Goal: Task Accomplishment & Management: Use online tool/utility

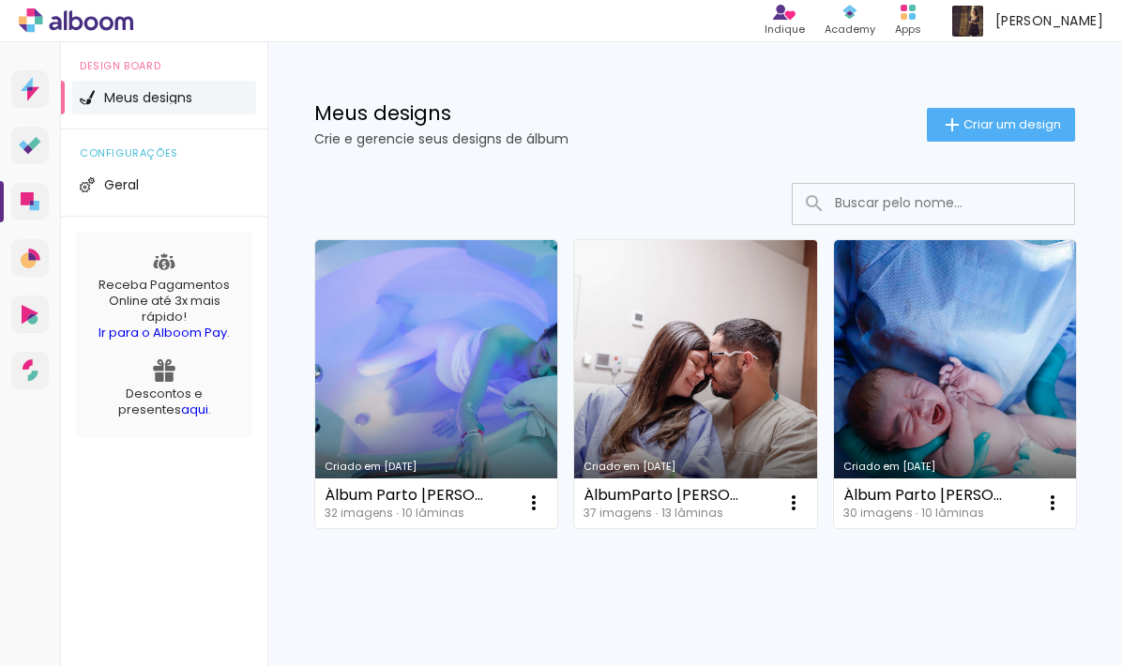
click at [729, 335] on link "Criado em [DATE]" at bounding box center [695, 384] width 242 height 288
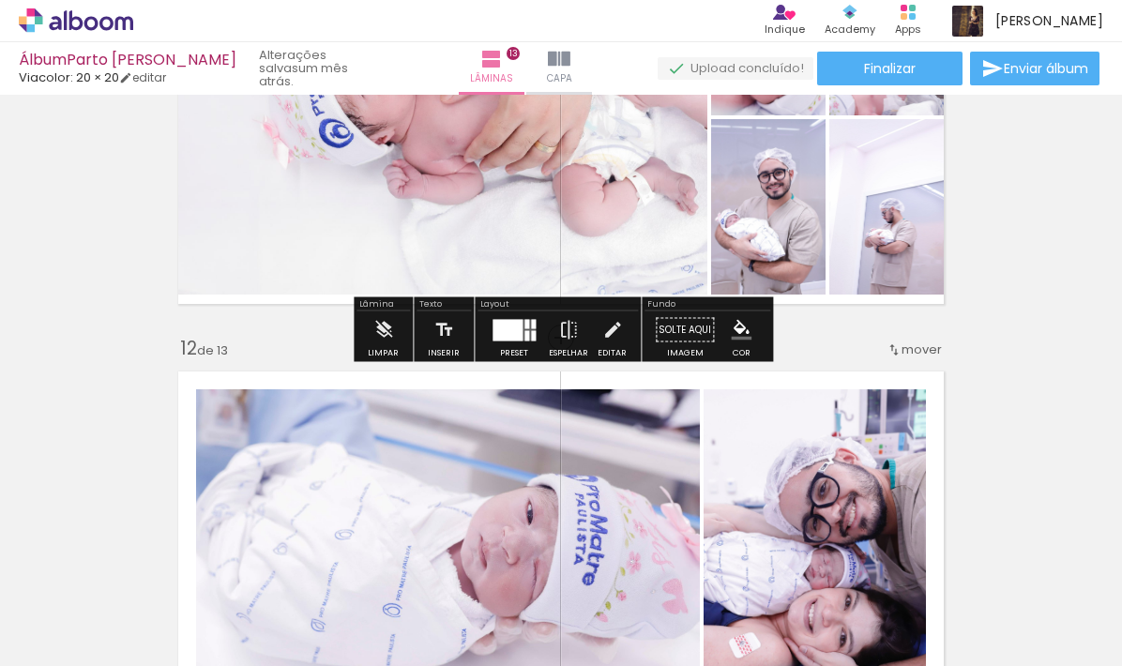
scroll to position [4613, 0]
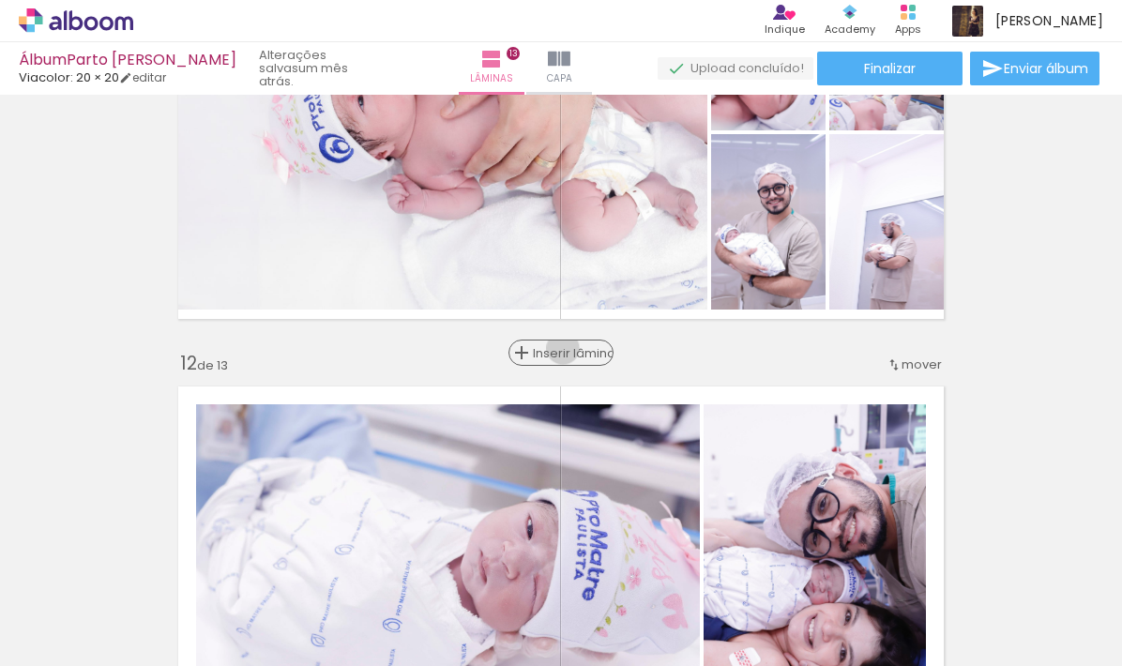
click at [563, 348] on span "Inserir lâmina" at bounding box center [569, 353] width 73 height 12
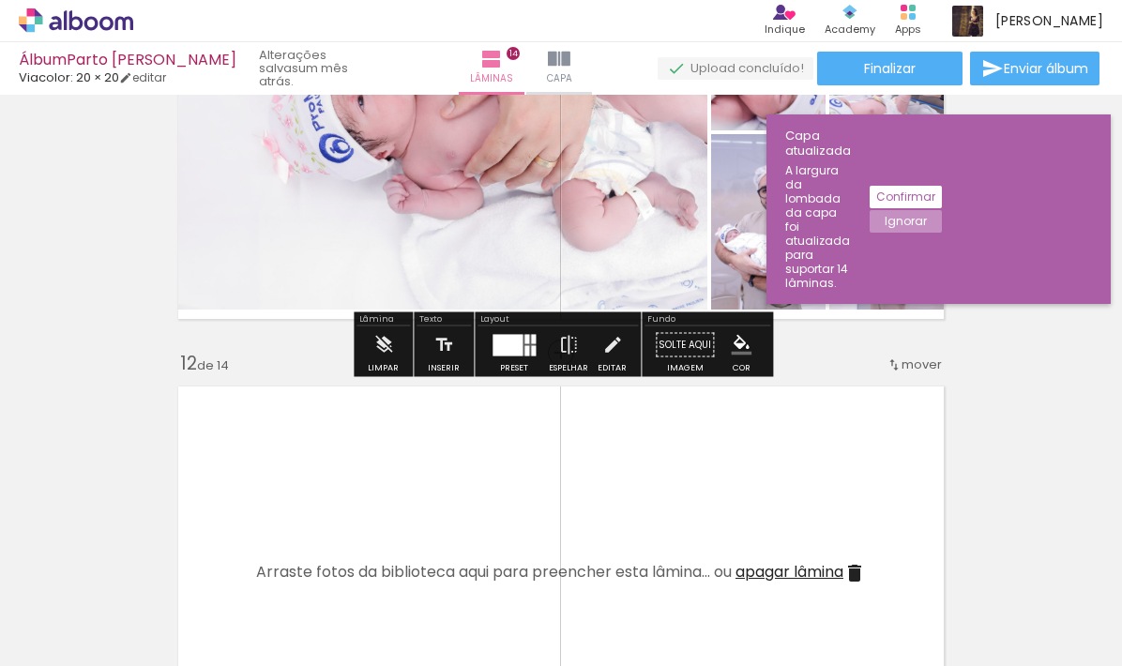
click at [0, 0] on slot "Confirmar" at bounding box center [0, 0] width 0 height 0
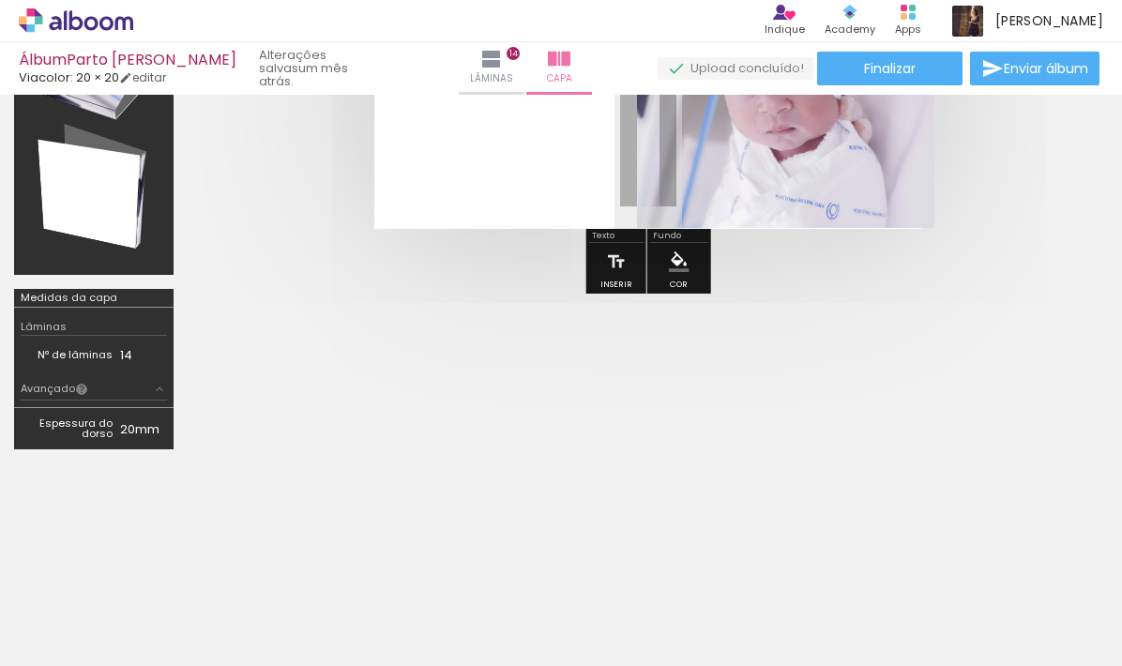
scroll to position [248, 0]
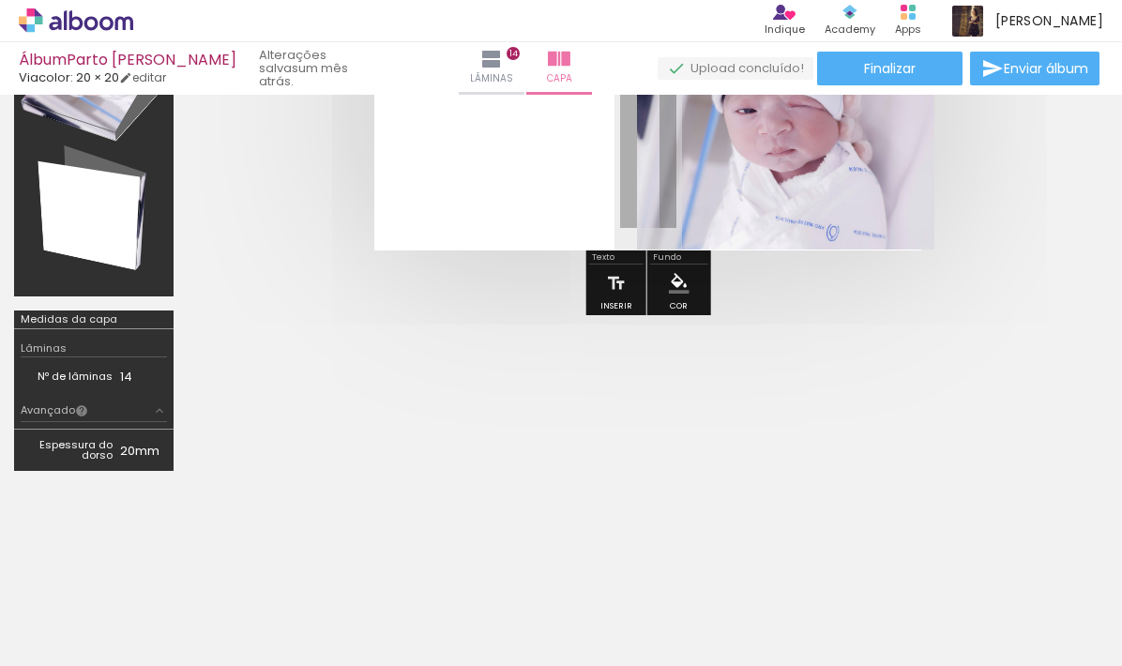
click at [101, 610] on iron-icon at bounding box center [95, 609] width 15 height 15
click at [0, 0] on slot "Não utilizadas" at bounding box center [0, 0] width 0 height 0
type input "Não utilizadas"
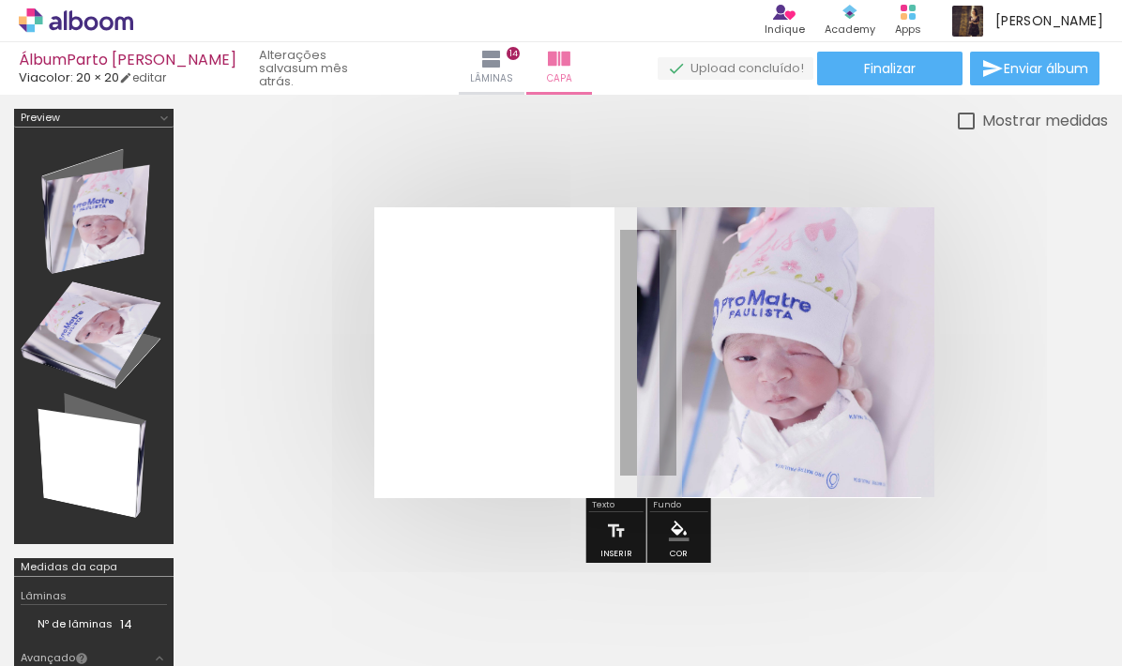
scroll to position [0, 0]
click at [485, 58] on iron-icon at bounding box center [491, 59] width 23 height 23
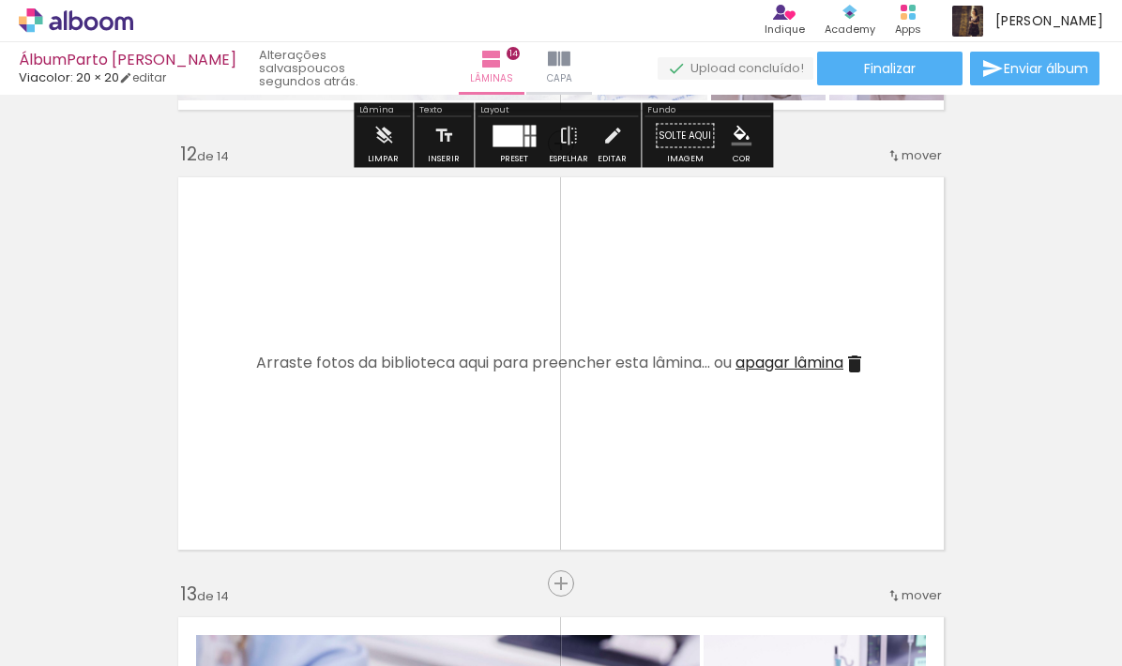
scroll to position [4824, 0]
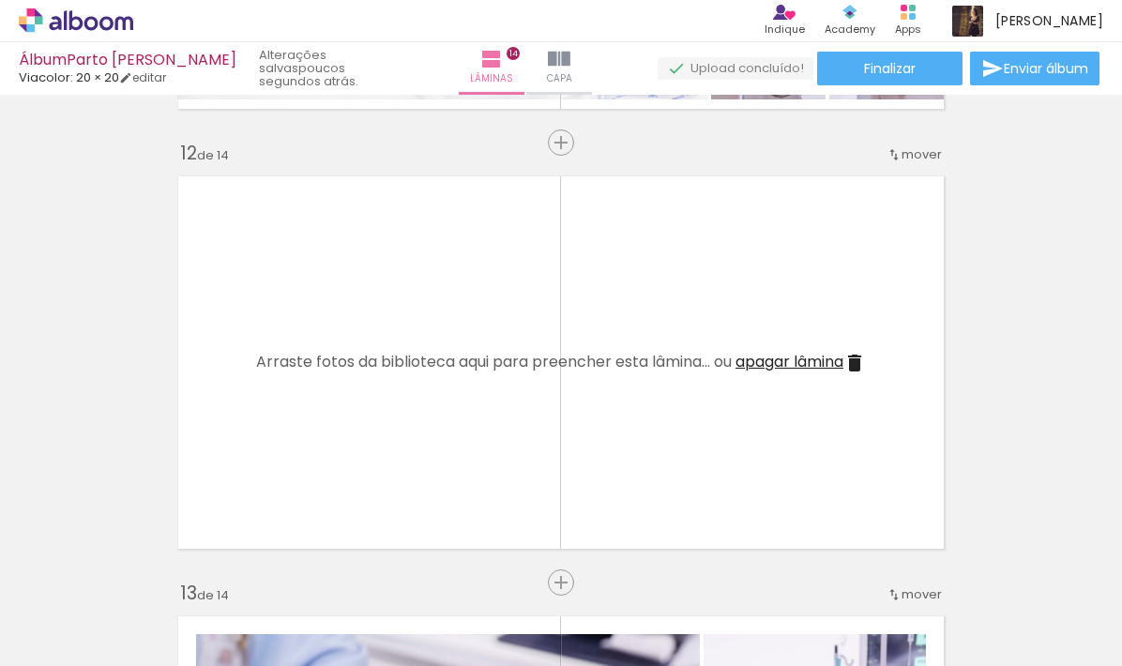
click at [864, 359] on iron-icon at bounding box center [854, 363] width 23 height 23
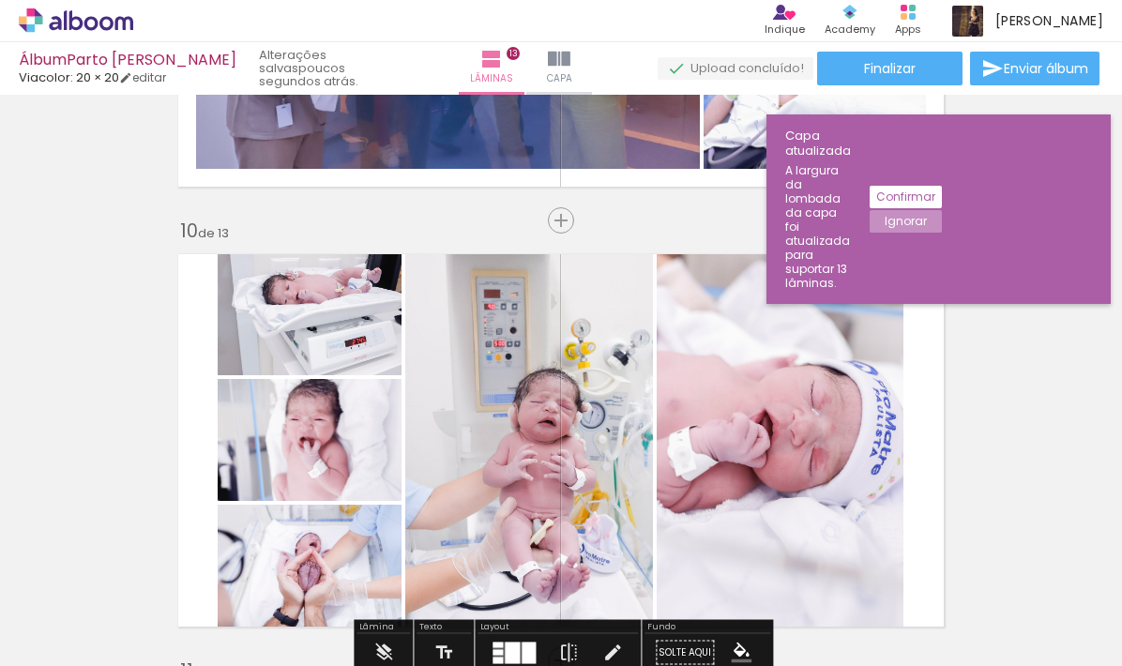
scroll to position [4269, 0]
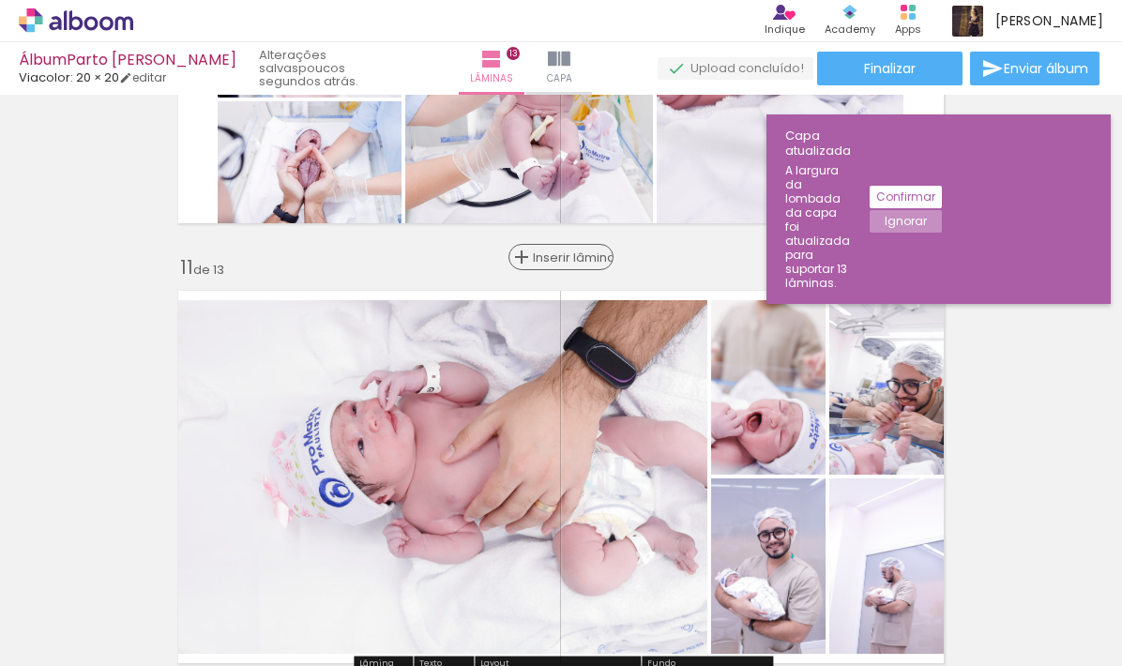
click at [564, 252] on span "Inserir lâmina" at bounding box center [569, 257] width 73 height 12
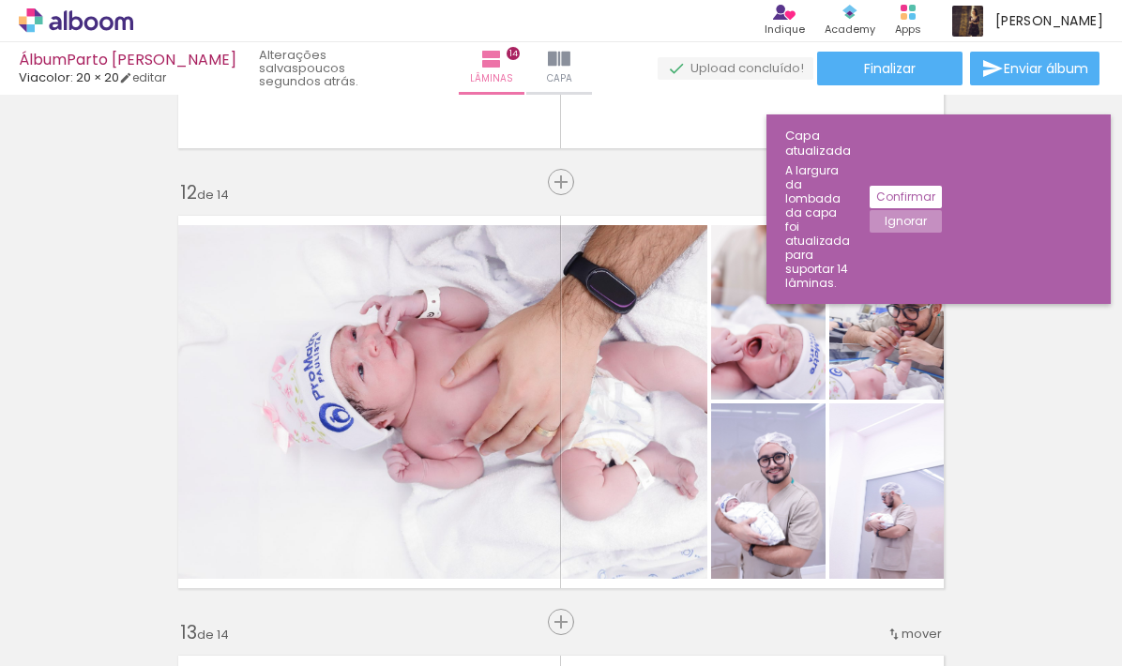
scroll to position [4787, 0]
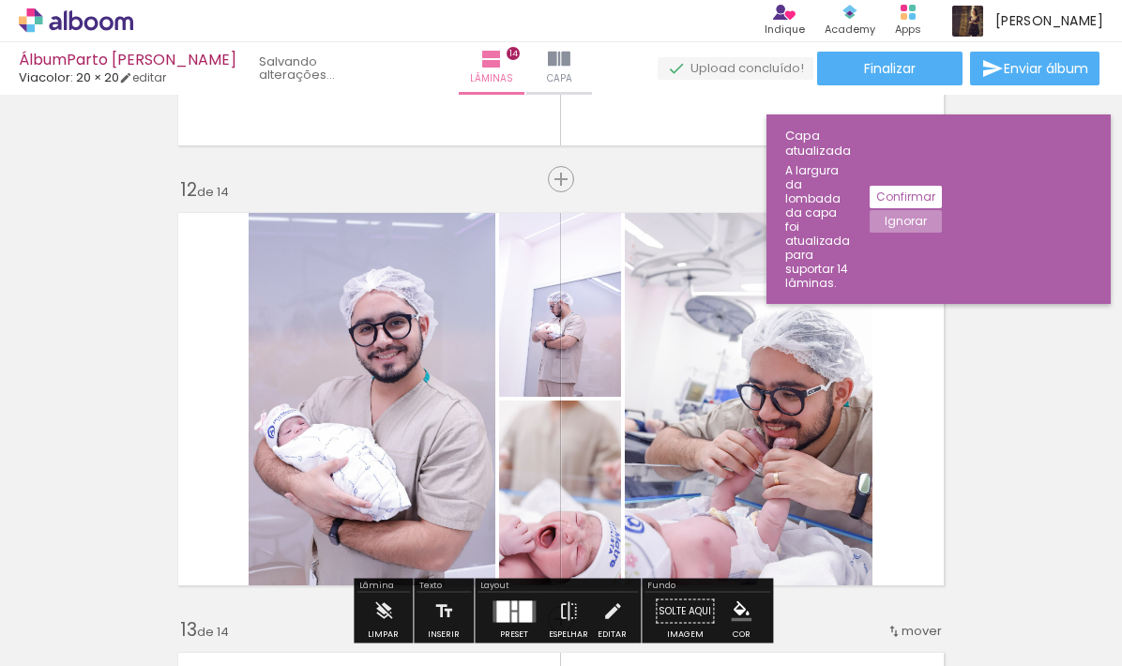
drag, startPoint x: 601, startPoint y: 353, endPoint x: 494, endPoint y: 596, distance: 265.5
click at [494, 596] on quentale-workspace at bounding box center [561, 333] width 1122 height 666
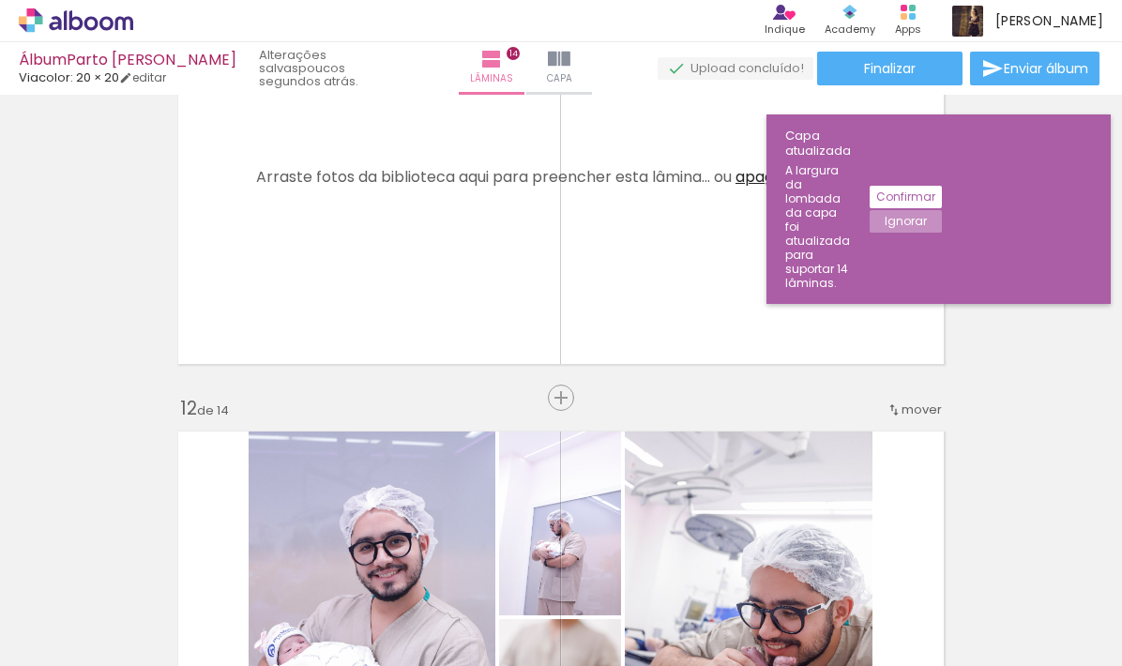
scroll to position [4354, 0]
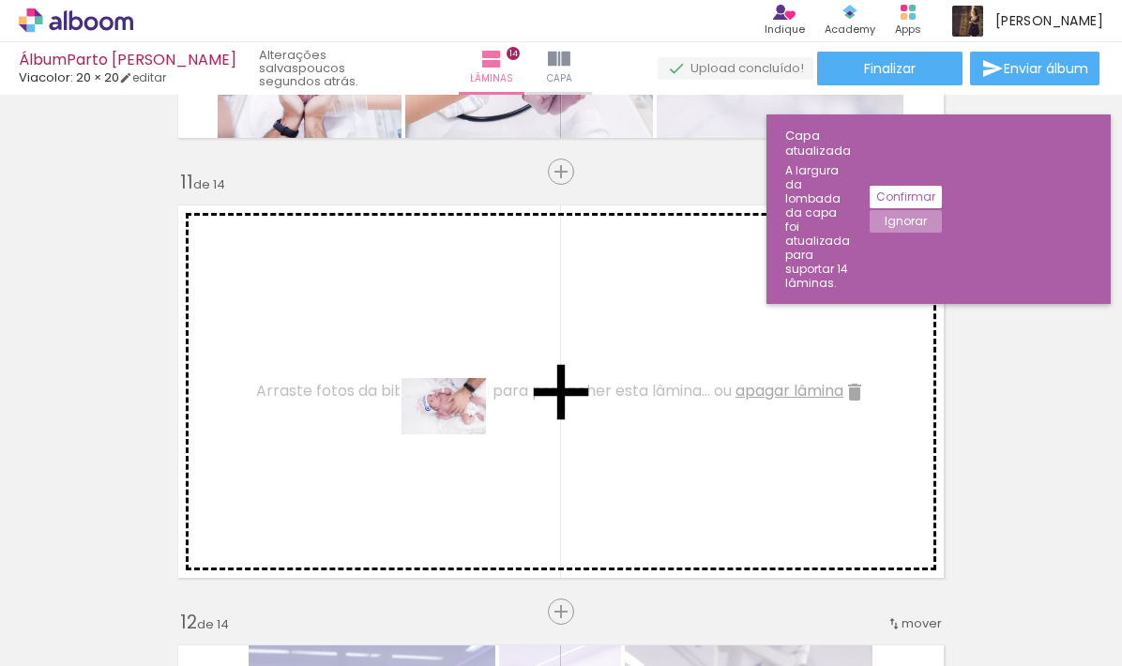
click at [457, 418] on quentale-workspace at bounding box center [561, 333] width 1122 height 666
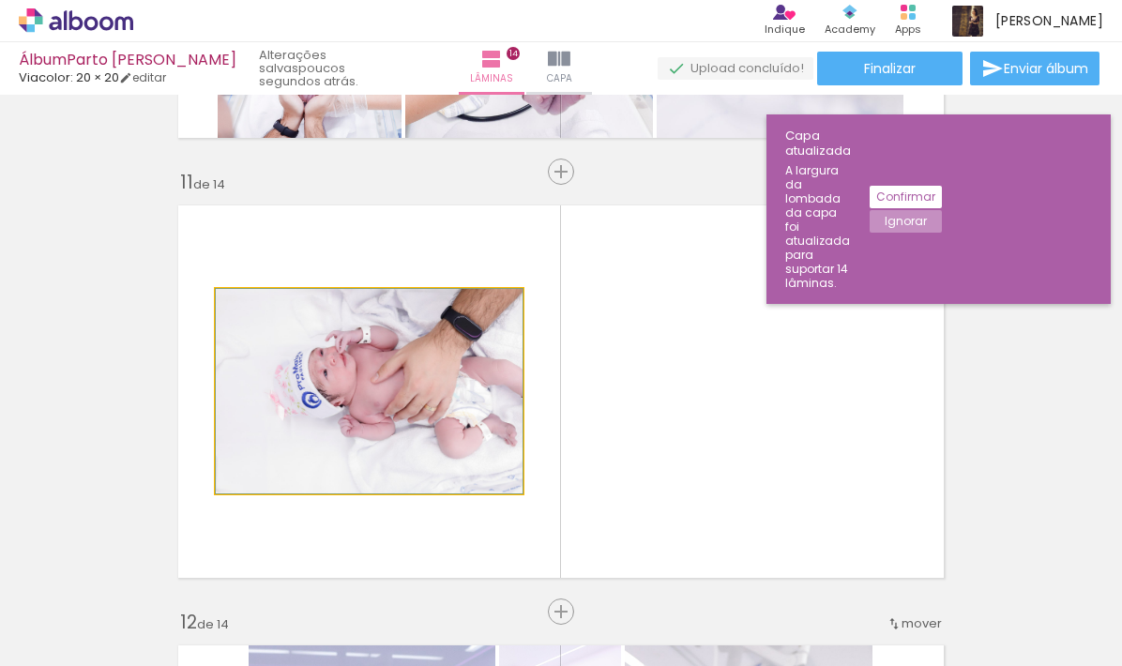
click at [458, 450] on quentale-photo at bounding box center [369, 391] width 307 height 205
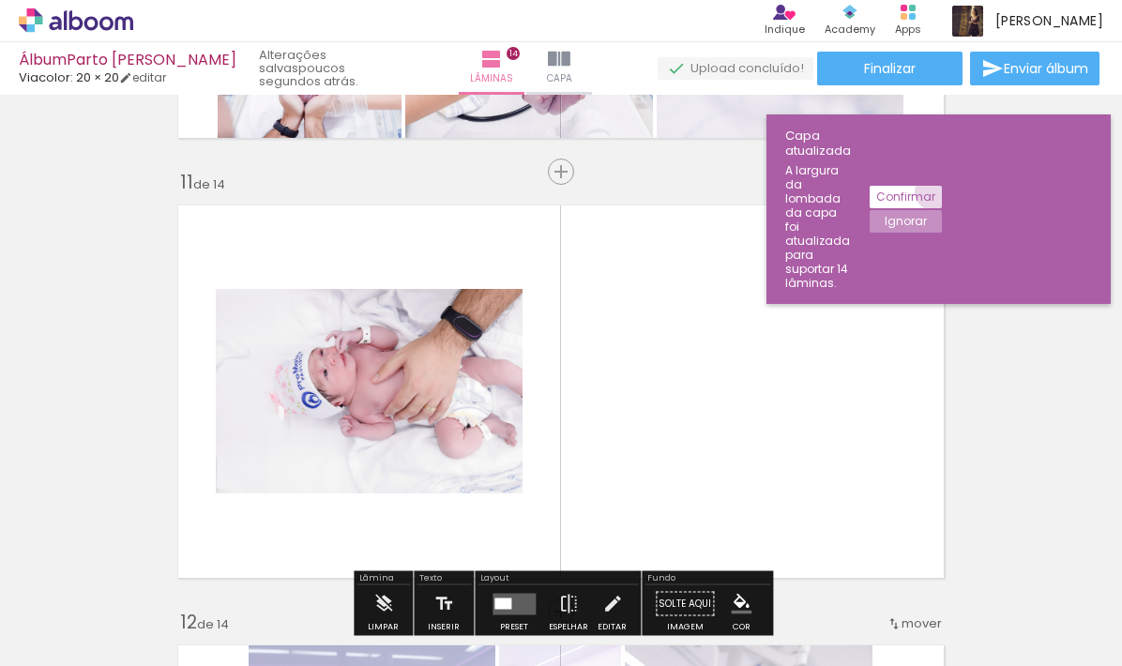
click at [0, 0] on slot "Confirmar" at bounding box center [0, 0] width 0 height 0
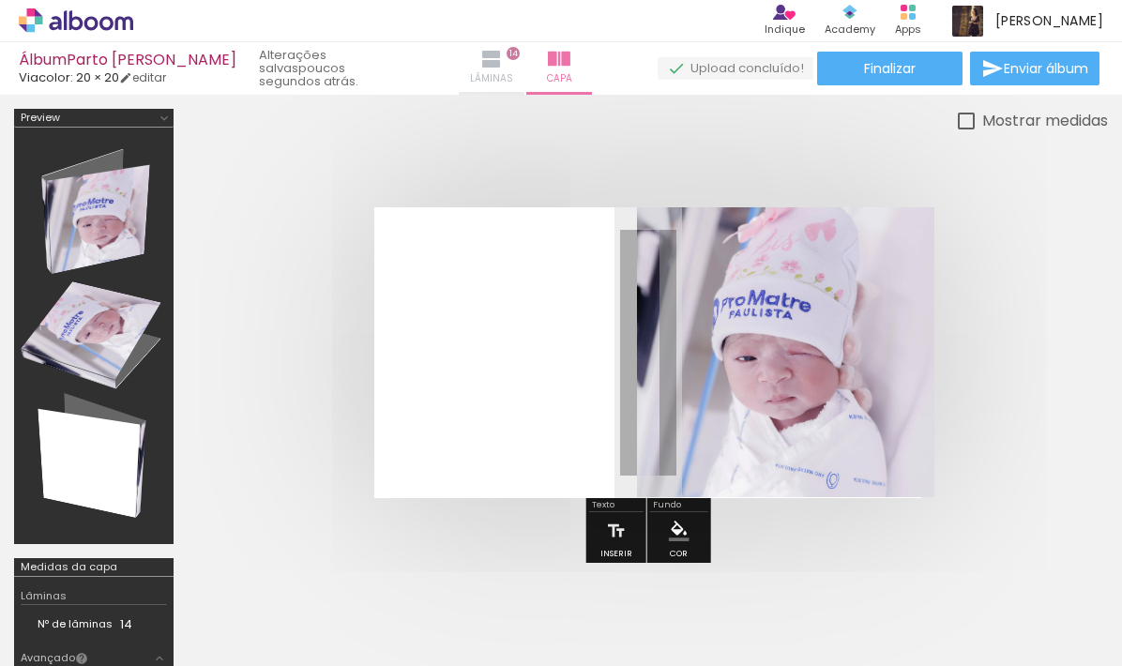
click at [495, 63] on iron-icon at bounding box center [491, 59] width 23 height 23
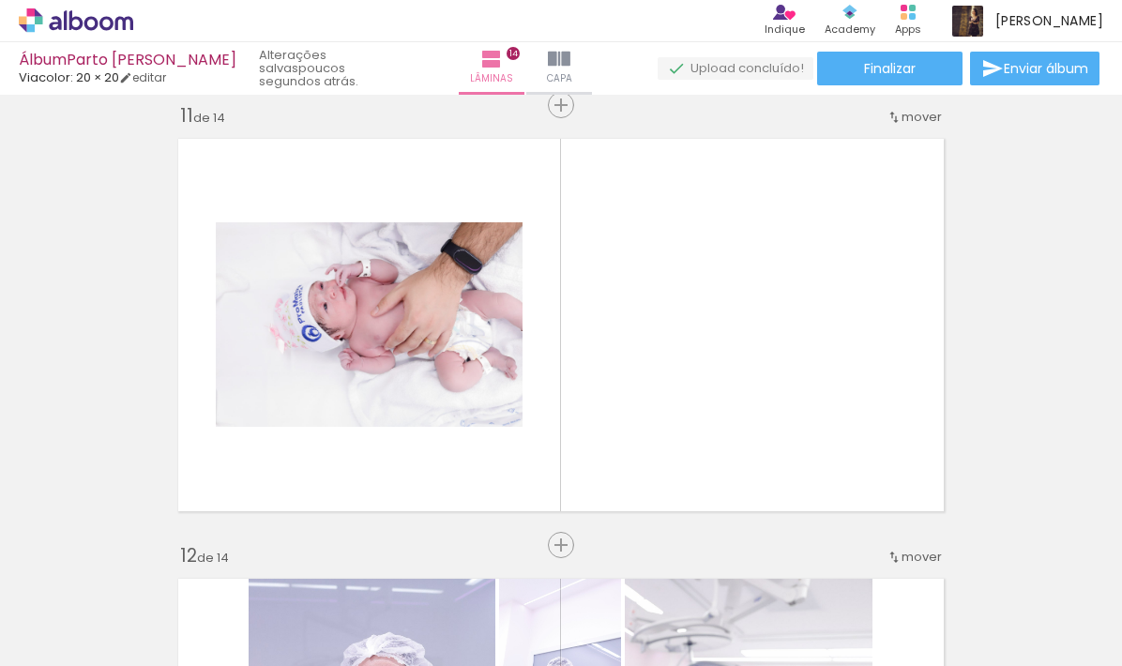
scroll to position [4580, 0]
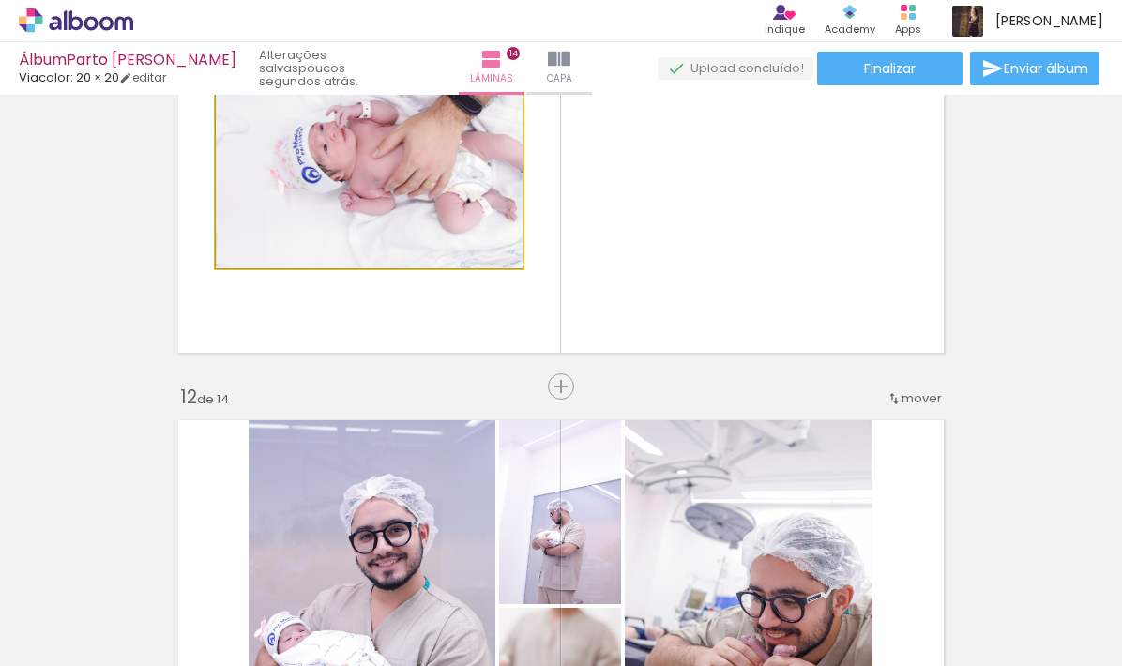
click at [478, 223] on quentale-photo at bounding box center [369, 166] width 307 height 205
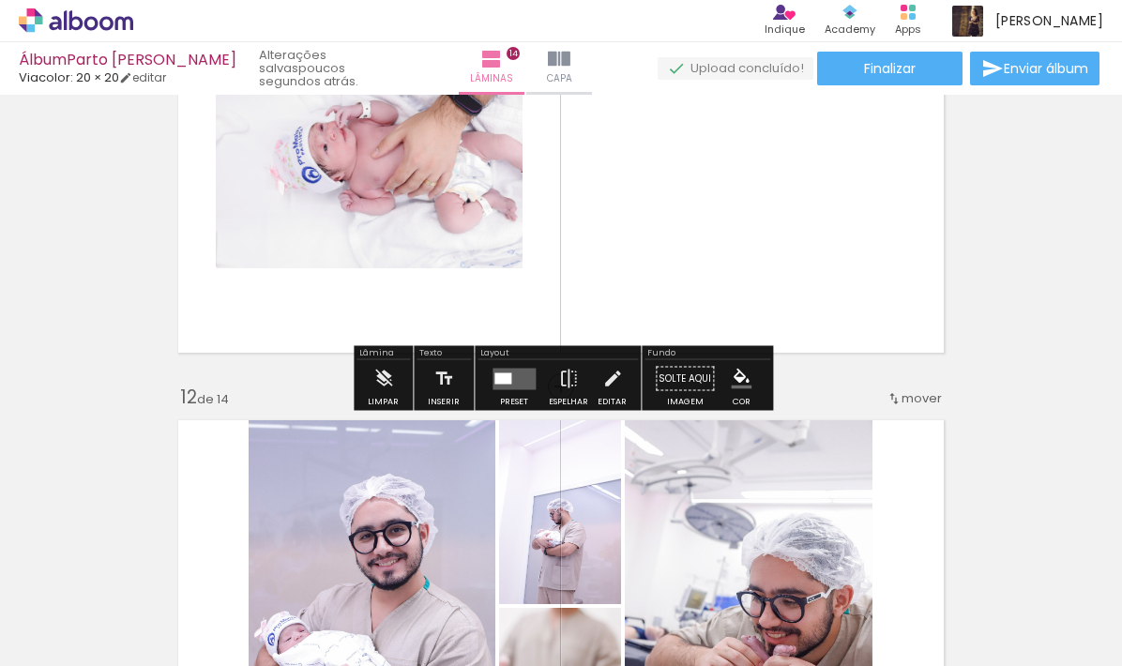
click at [510, 380] on quentale-layouter at bounding box center [514, 379] width 43 height 22
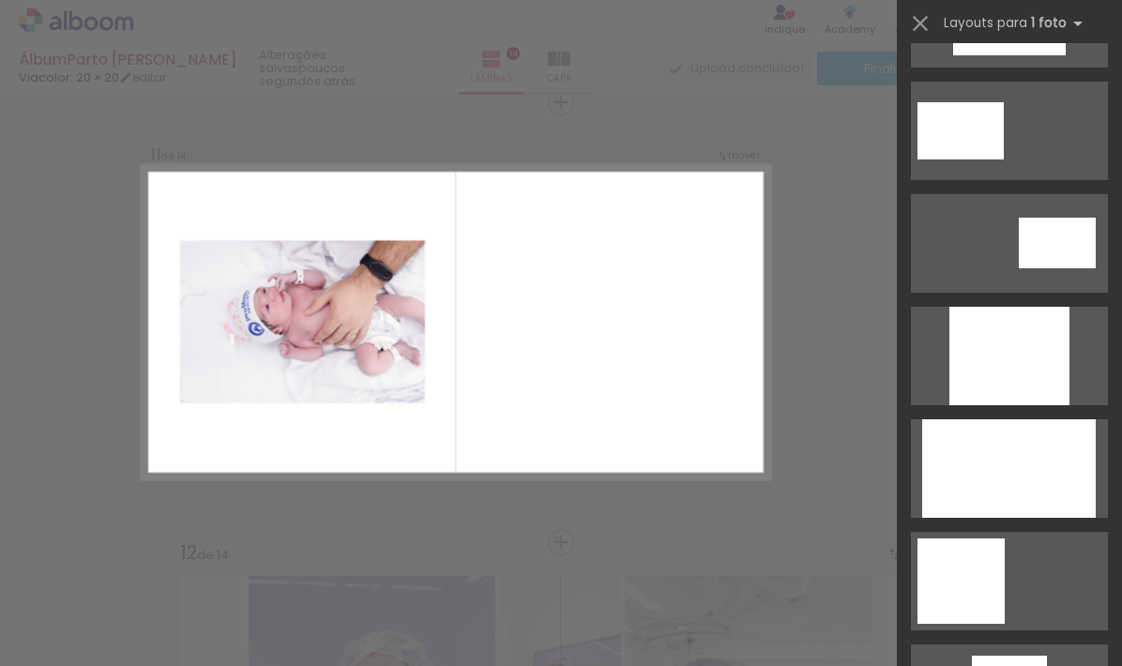
scroll to position [880, 0]
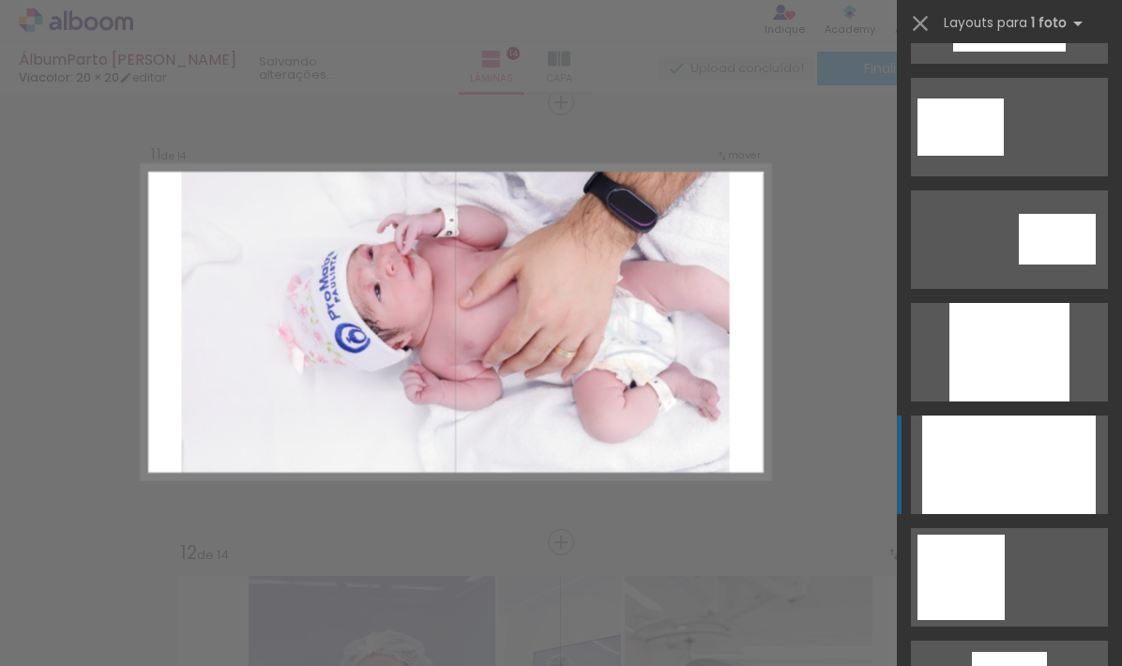
click at [1001, 463] on div at bounding box center [1009, 465] width 174 height 99
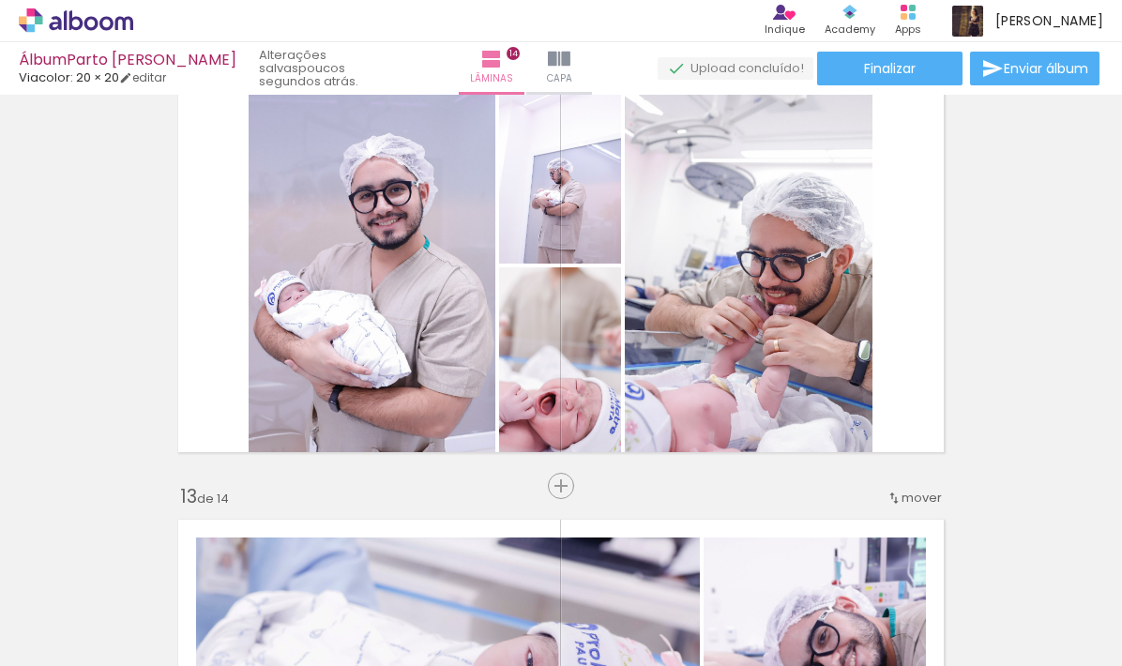
scroll to position [4913, 0]
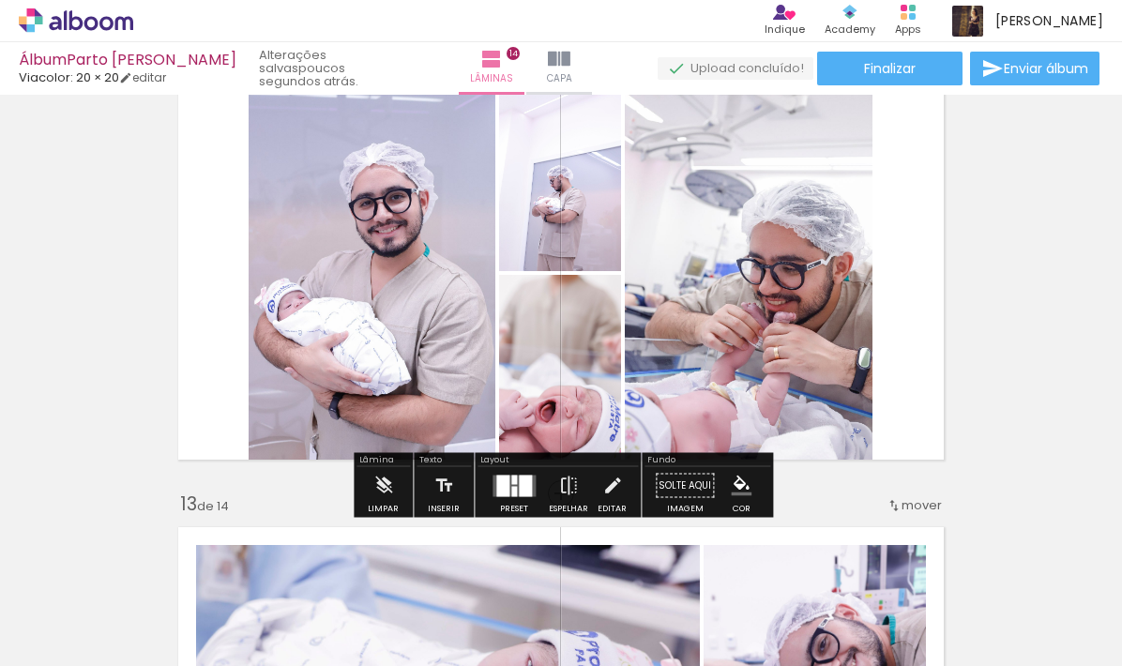
click at [519, 486] on div at bounding box center [525, 486] width 13 height 22
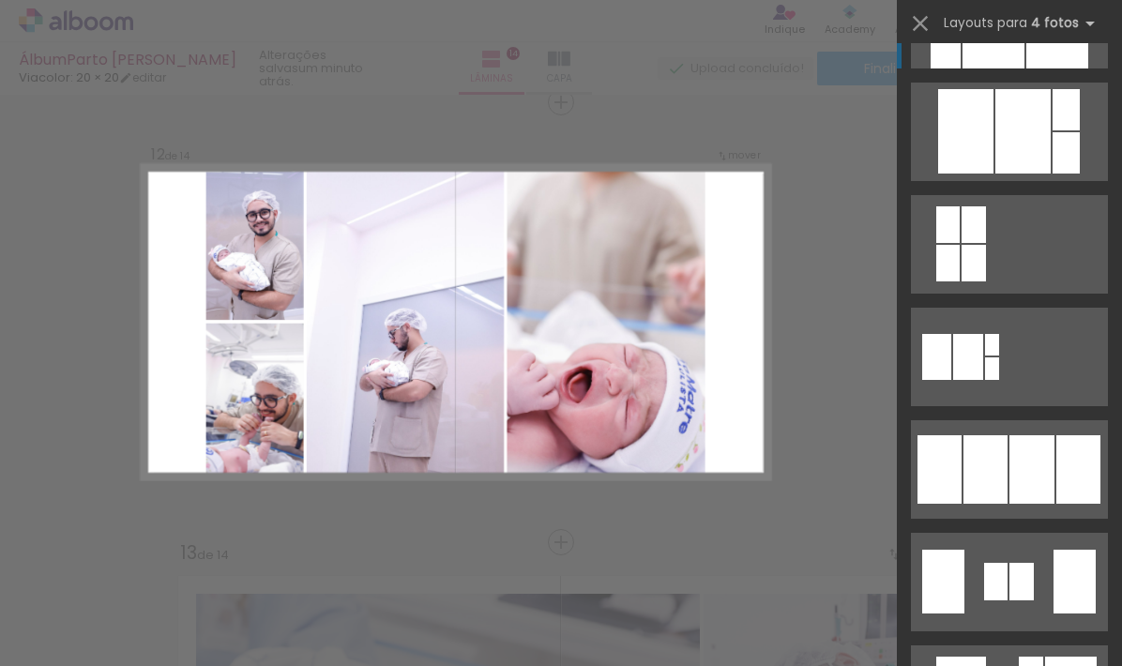
scroll to position [1019, 0]
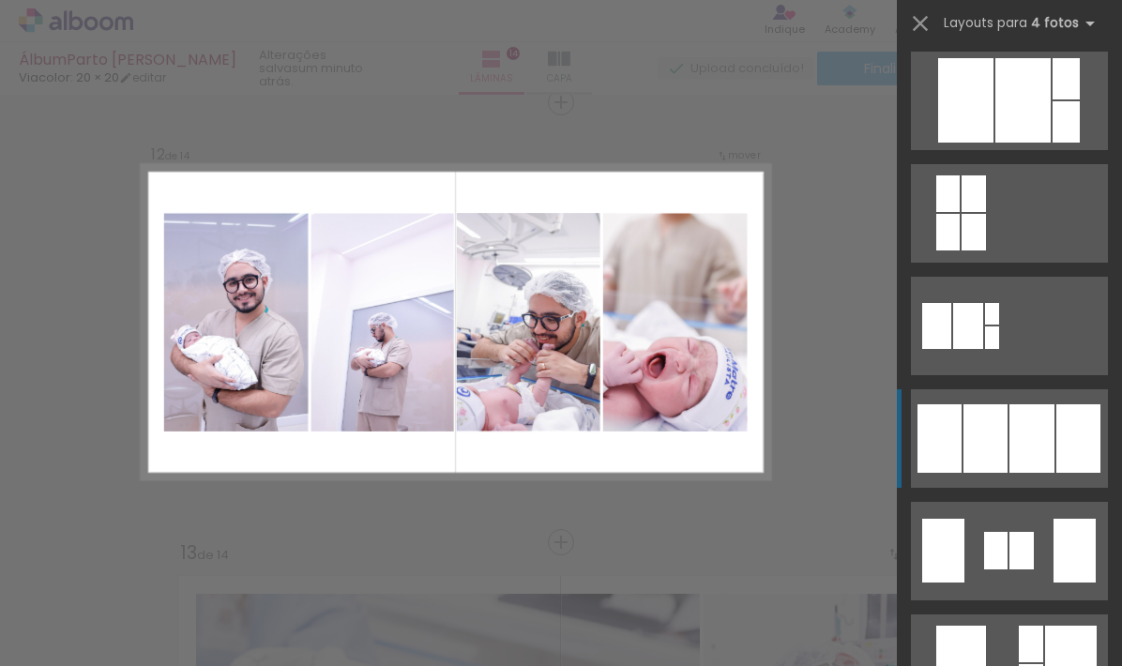
click at [1013, 432] on div at bounding box center [1032, 438] width 45 height 68
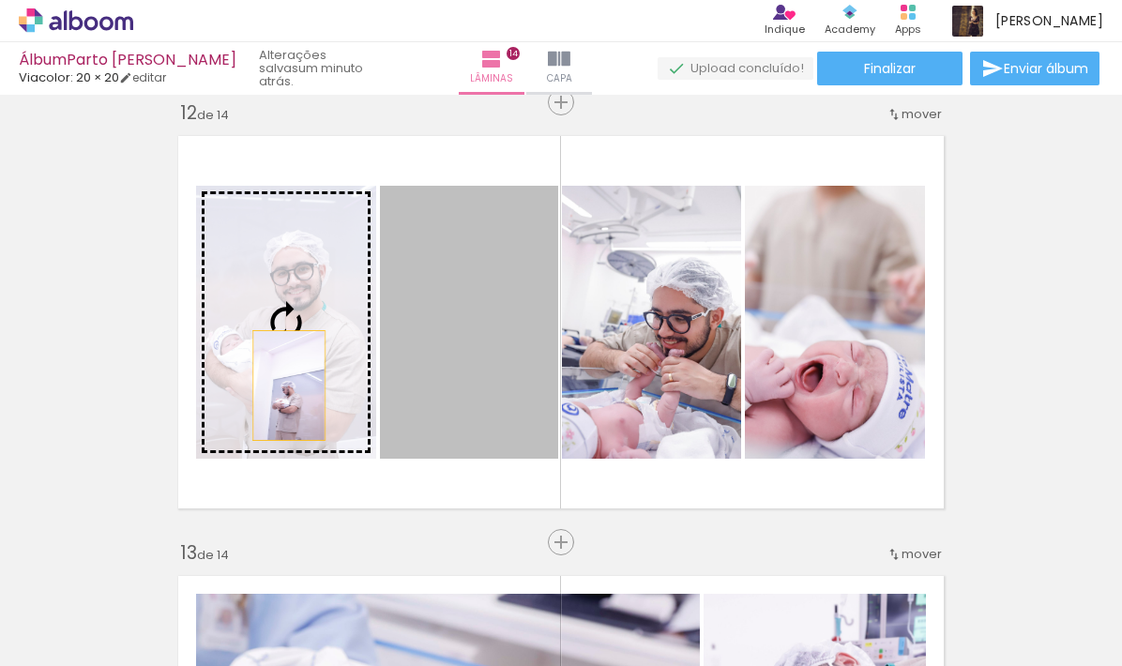
drag, startPoint x: 512, startPoint y: 389, endPoint x: 288, endPoint y: 385, distance: 224.3
click at [0, 0] on slot at bounding box center [0, 0] width 0 height 0
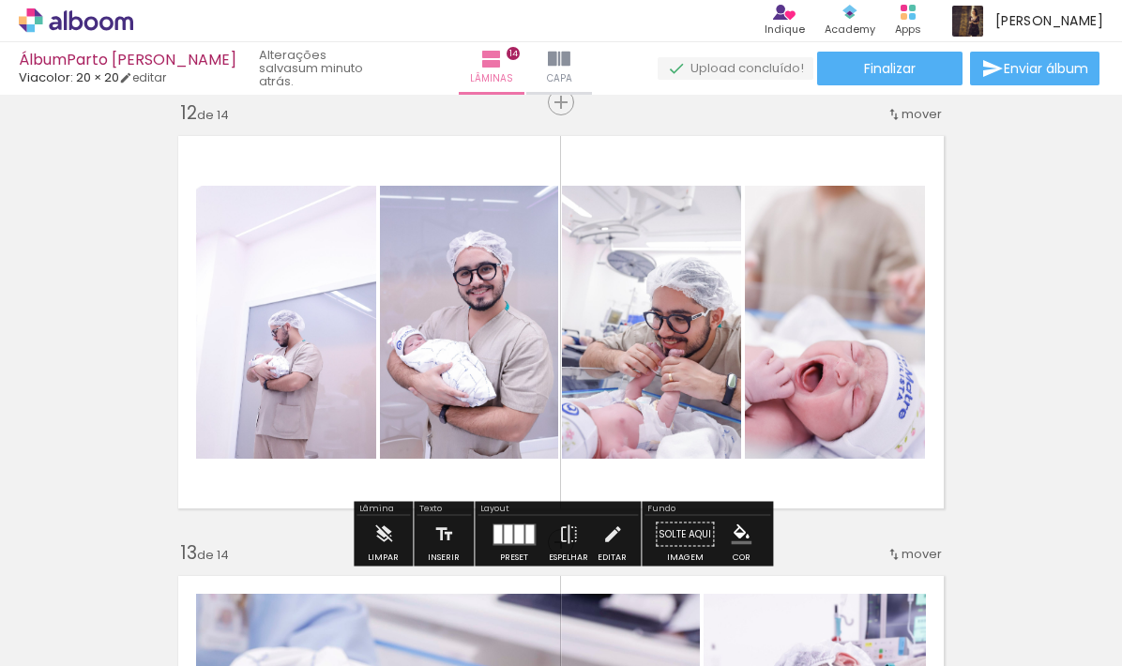
click at [327, 369] on quentale-photo at bounding box center [286, 322] width 180 height 273
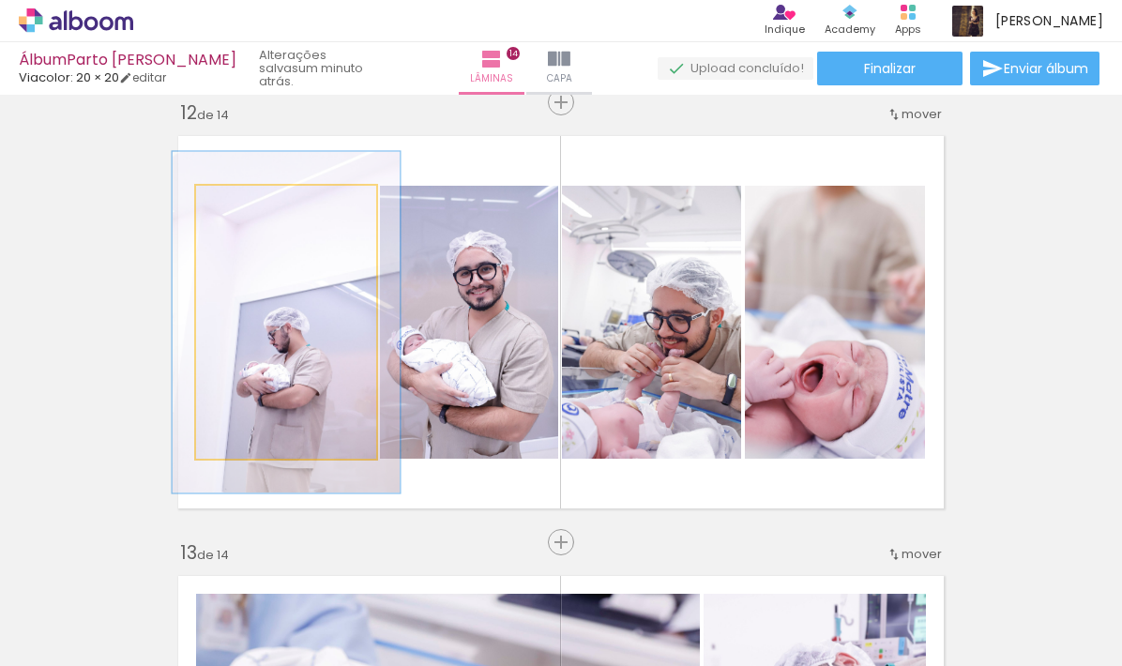
drag, startPoint x: 240, startPoint y: 204, endPoint x: 257, endPoint y: 205, distance: 16.9
click at [257, 205] on div at bounding box center [256, 205] width 17 height 17
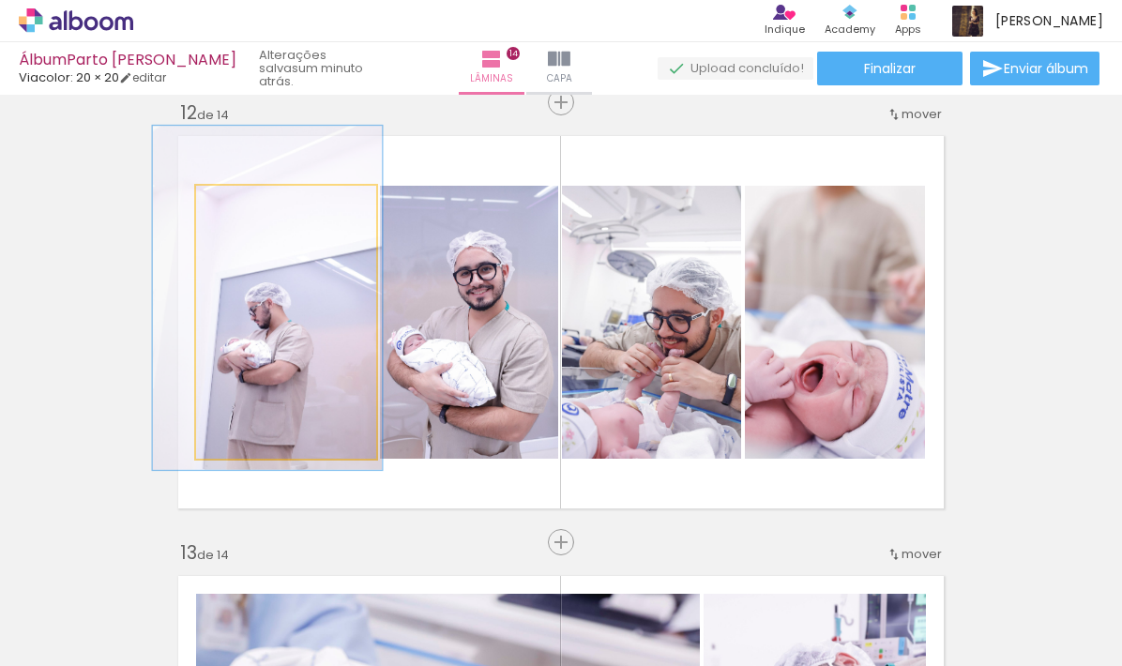
drag, startPoint x: 318, startPoint y: 402, endPoint x: 299, endPoint y: 377, distance: 30.8
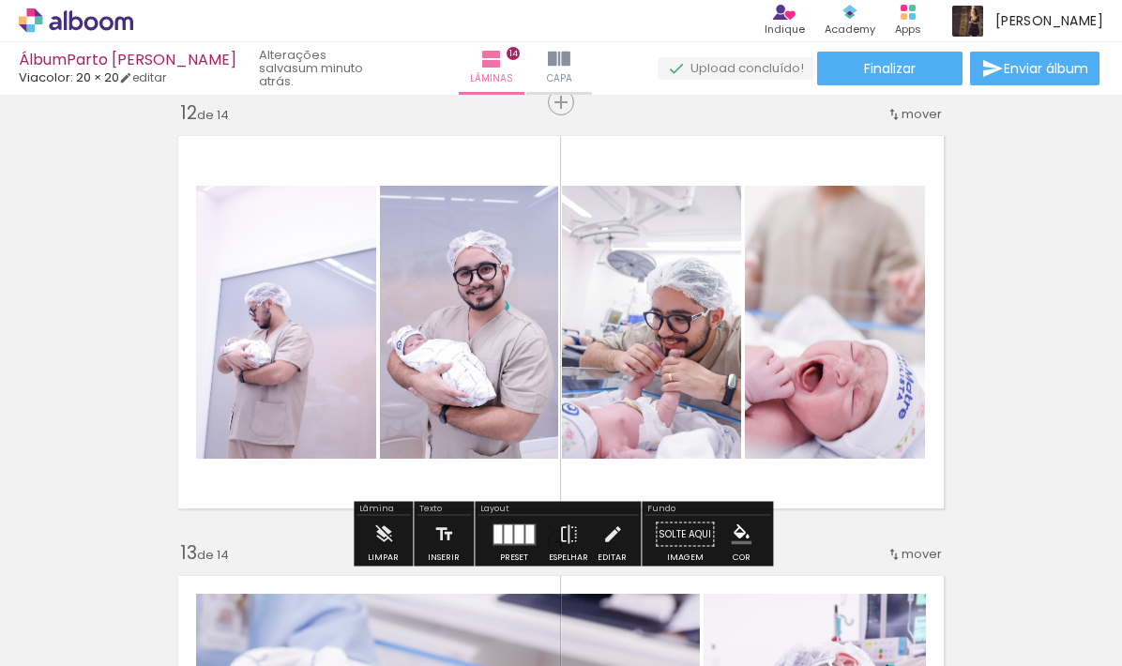
click at [514, 528] on div at bounding box center [518, 533] width 9 height 19
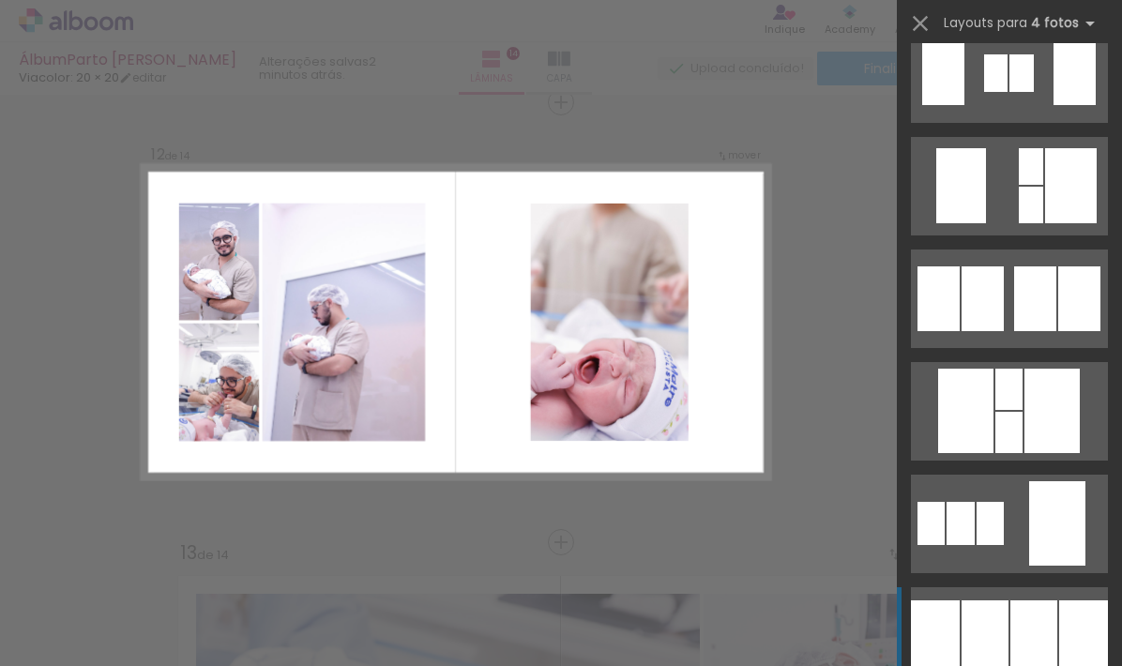
scroll to position [1544, 0]
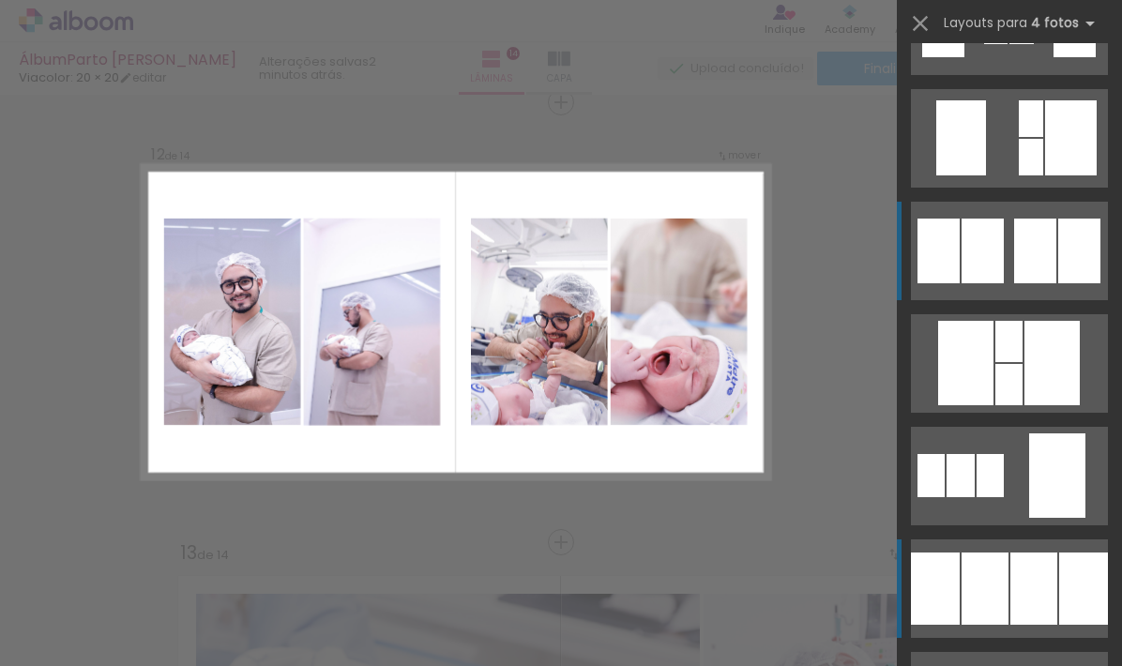
click at [1023, 238] on div at bounding box center [1035, 251] width 42 height 65
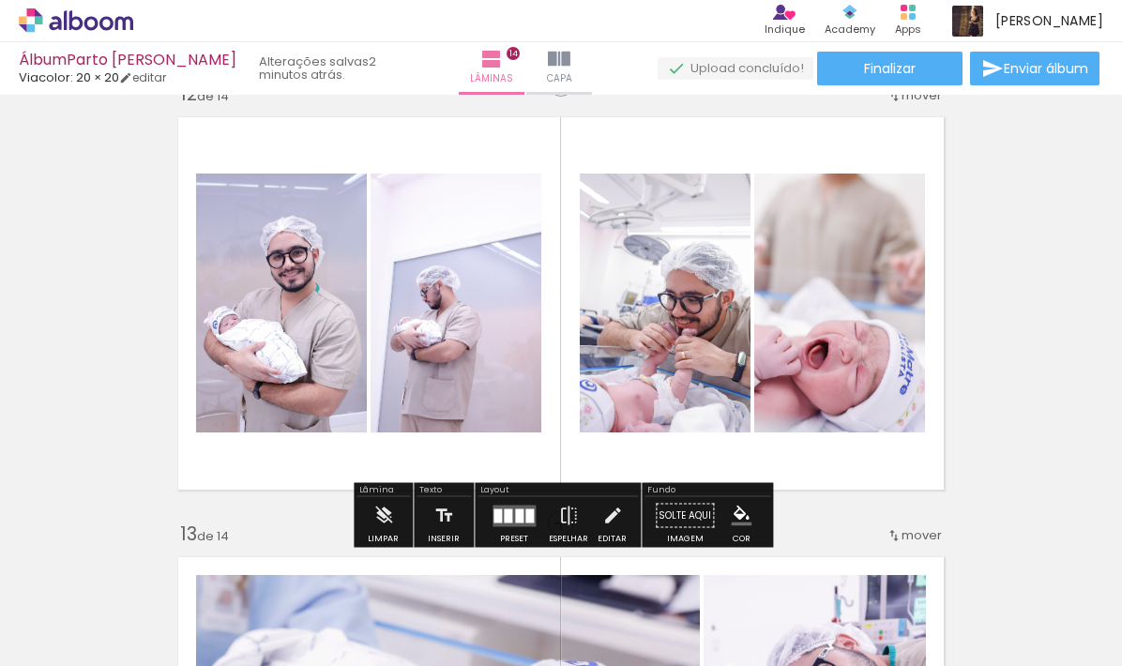
scroll to position [4880, 0]
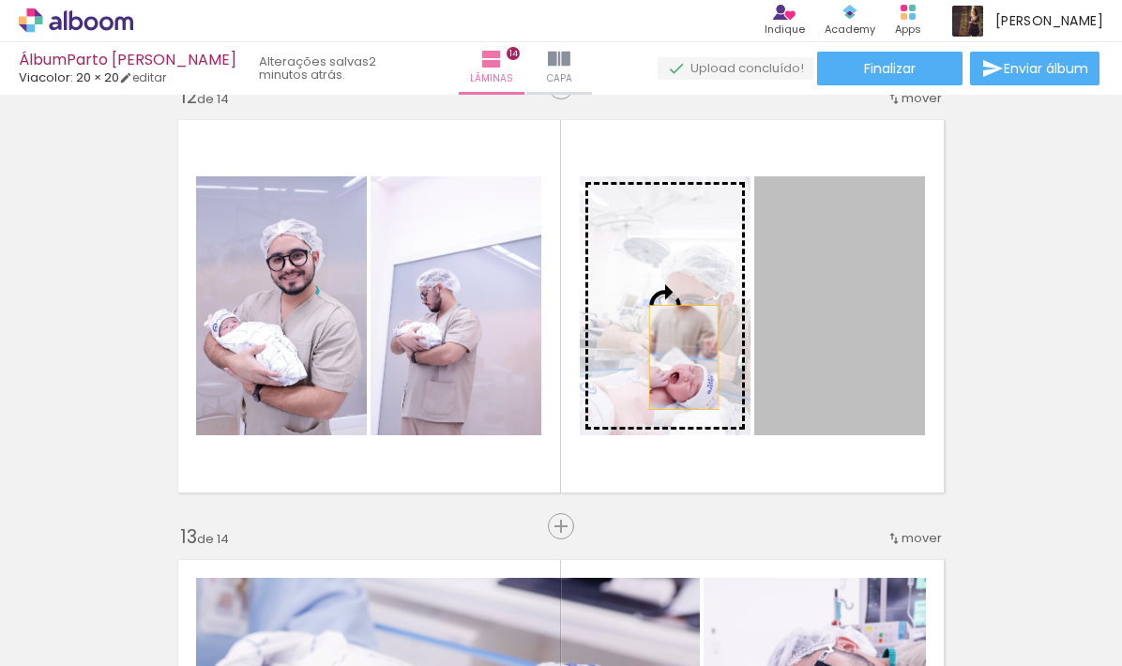
drag, startPoint x: 866, startPoint y: 360, endPoint x: 672, endPoint y: 355, distance: 194.3
click at [0, 0] on slot at bounding box center [0, 0] width 0 height 0
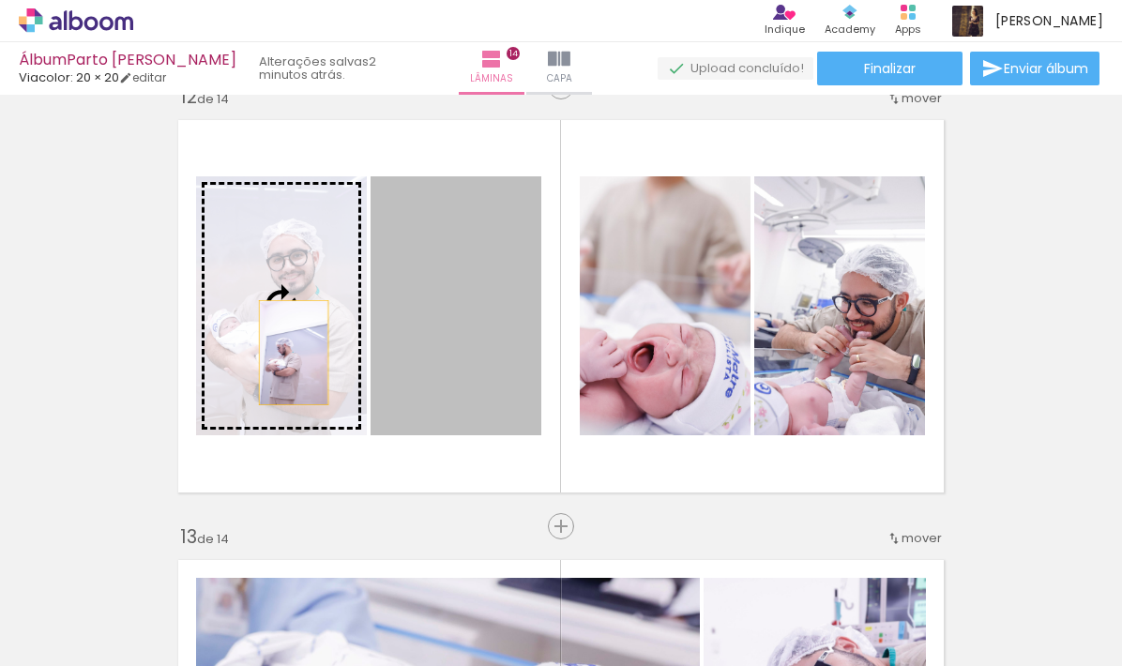
drag, startPoint x: 494, startPoint y: 353, endPoint x: 296, endPoint y: 353, distance: 198.9
click at [0, 0] on slot at bounding box center [0, 0] width 0 height 0
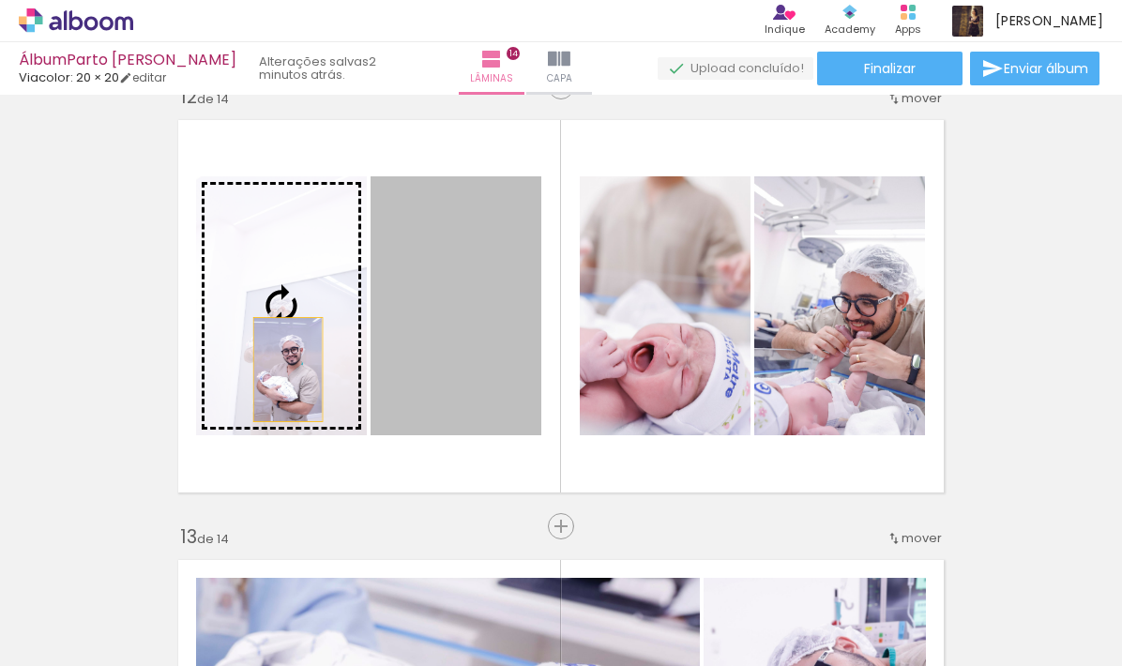
drag, startPoint x: 461, startPoint y: 379, endPoint x: 284, endPoint y: 357, distance: 177.8
click at [0, 0] on slot at bounding box center [0, 0] width 0 height 0
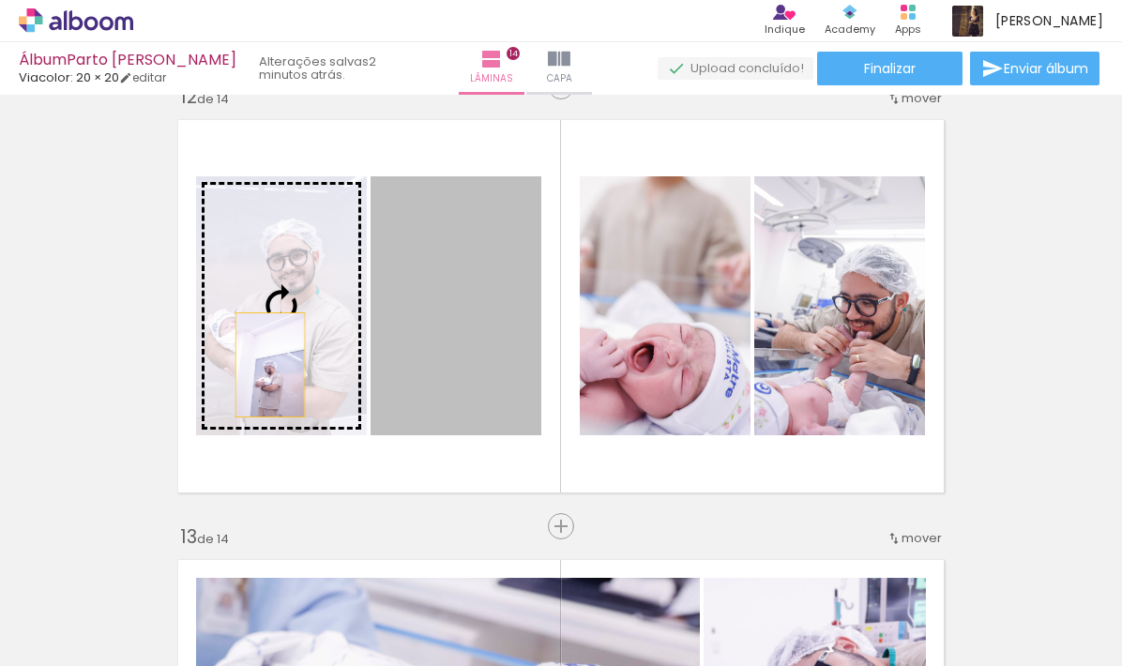
drag, startPoint x: 482, startPoint y: 367, endPoint x: 253, endPoint y: 357, distance: 229.1
click at [0, 0] on slot at bounding box center [0, 0] width 0 height 0
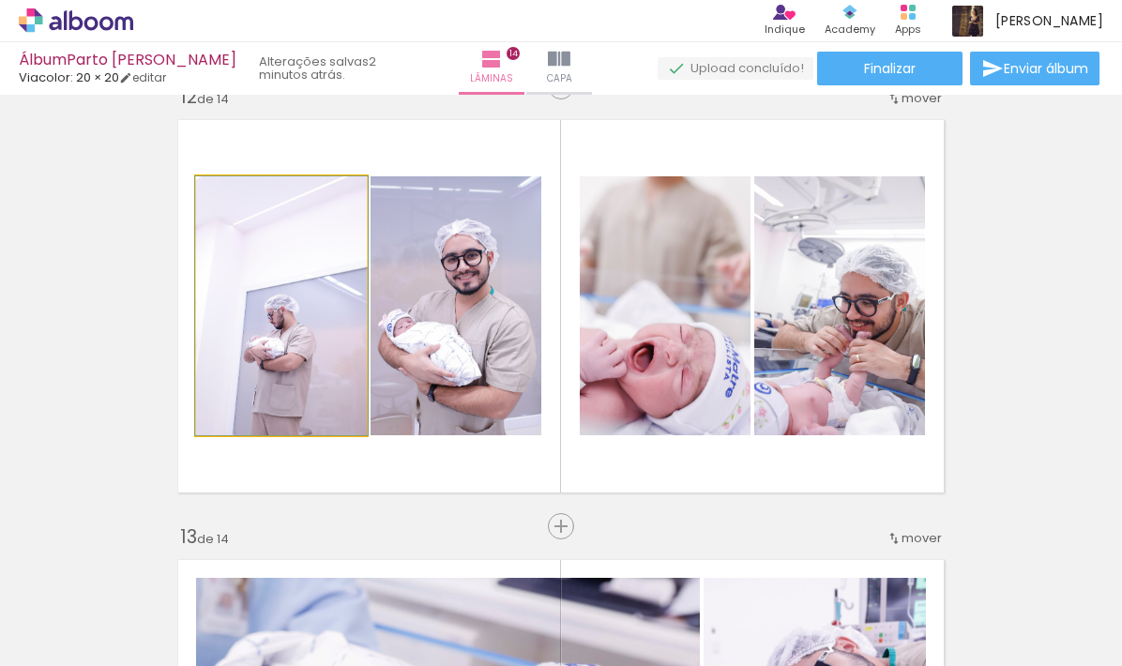
click at [279, 316] on quentale-photo at bounding box center [281, 305] width 171 height 259
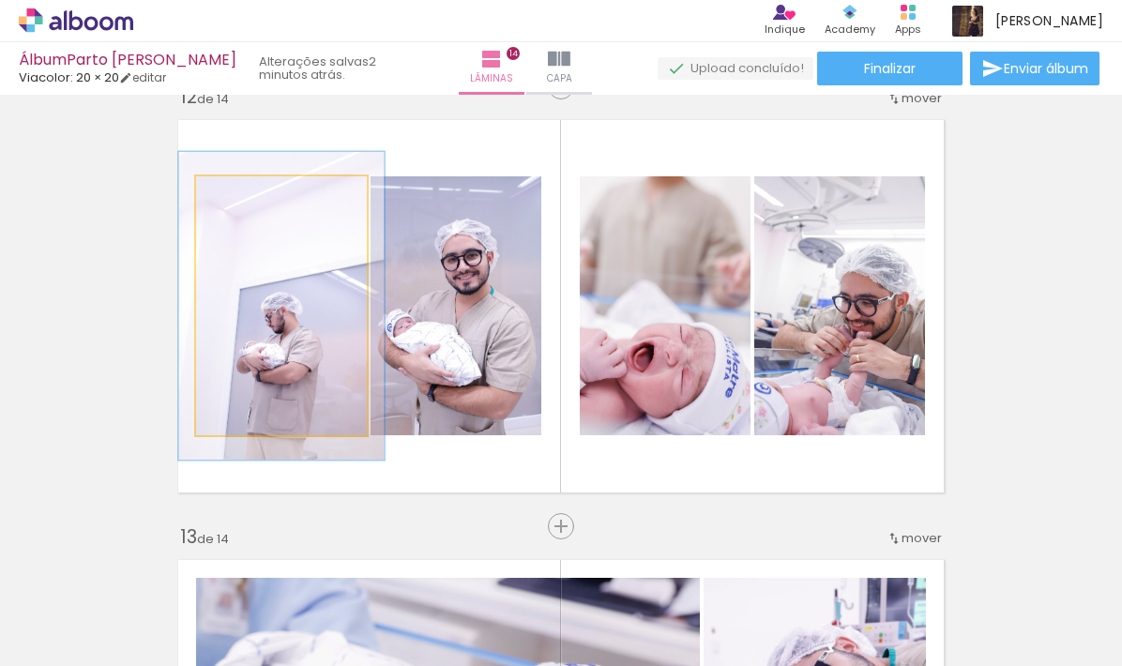
drag, startPoint x: 242, startPoint y: 194, endPoint x: 254, endPoint y: 197, distance: 12.5
click at [254, 197] on div at bounding box center [252, 196] width 17 height 17
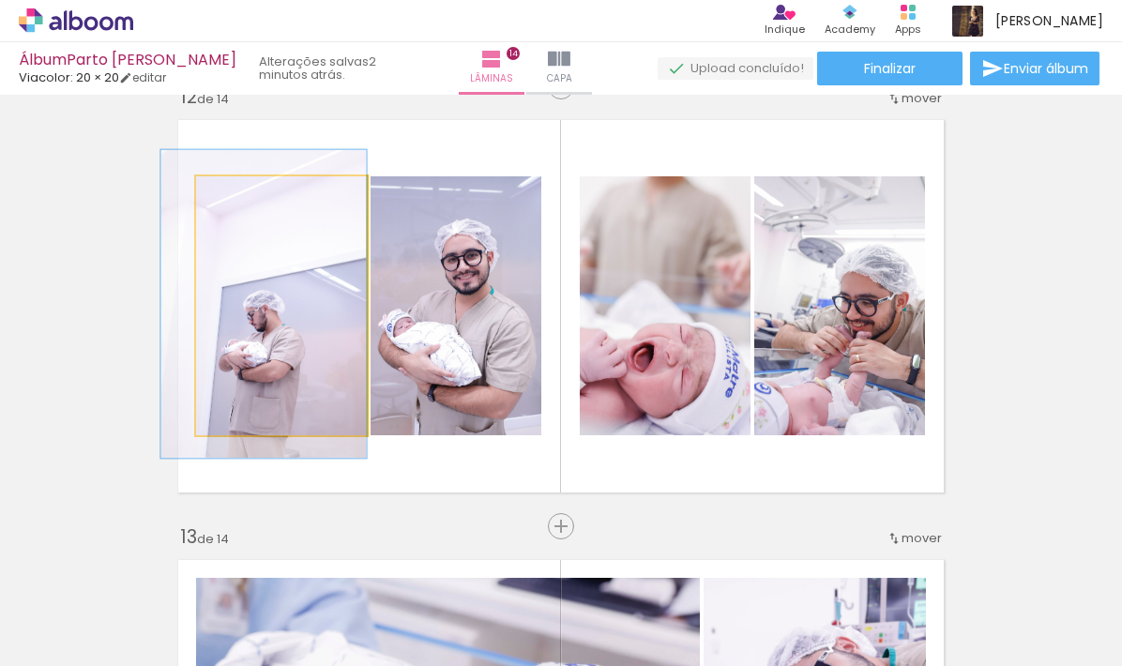
drag, startPoint x: 316, startPoint y: 360, endPoint x: 293, endPoint y: 357, distance: 23.8
click at [293, 357] on div at bounding box center [263, 304] width 205 height 308
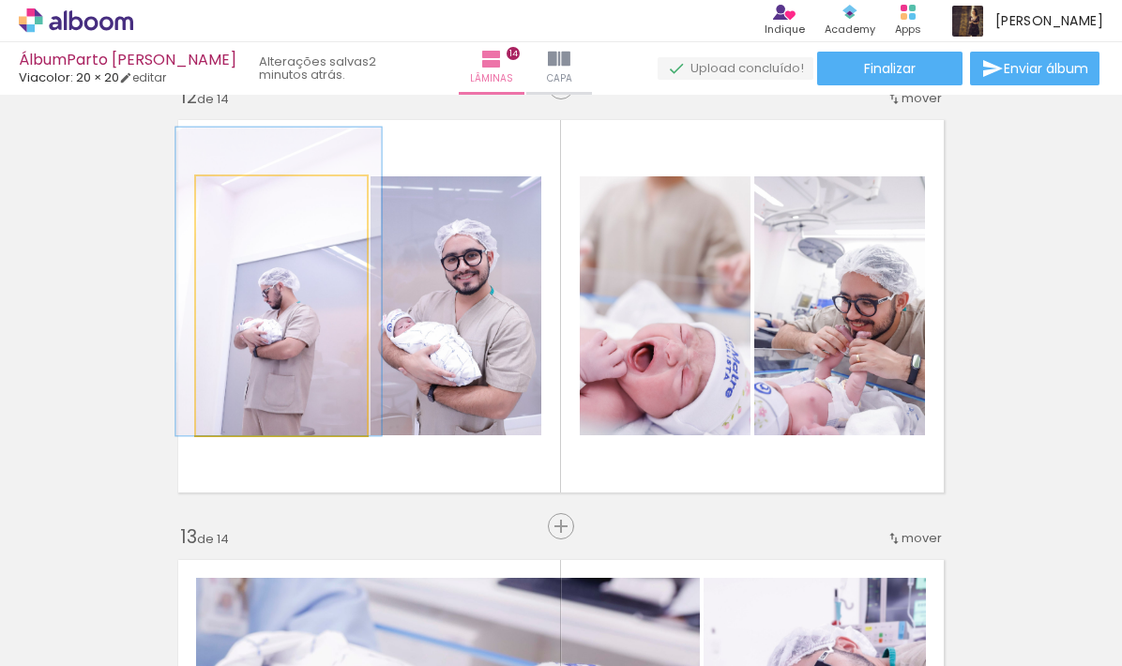
drag, startPoint x: 293, startPoint y: 355, endPoint x: 308, endPoint y: 332, distance: 27.1
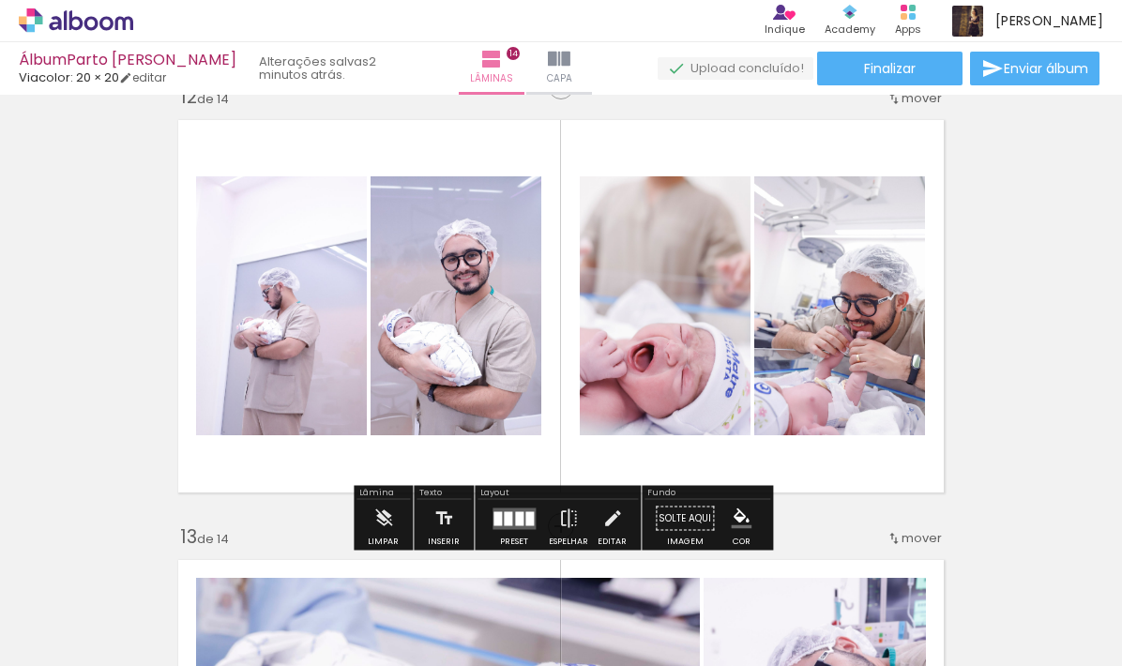
click at [311, 349] on quentale-photo at bounding box center [281, 305] width 171 height 259
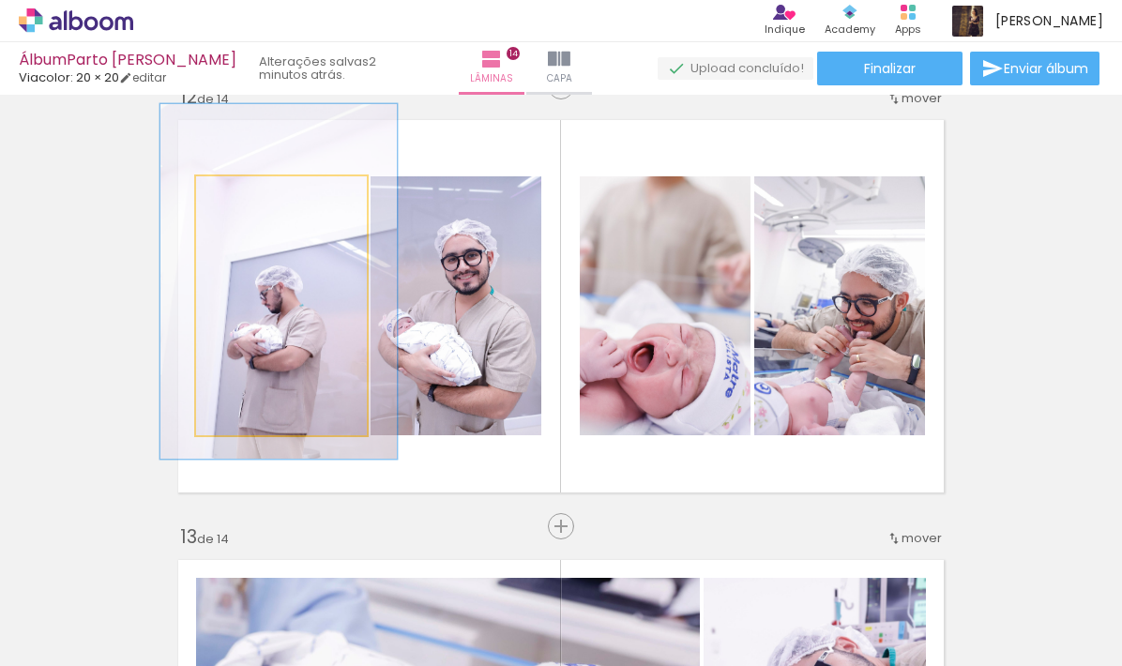
drag, startPoint x: 254, startPoint y: 196, endPoint x: 268, endPoint y: 196, distance: 14.1
click at [268, 196] on div at bounding box center [267, 196] width 17 height 17
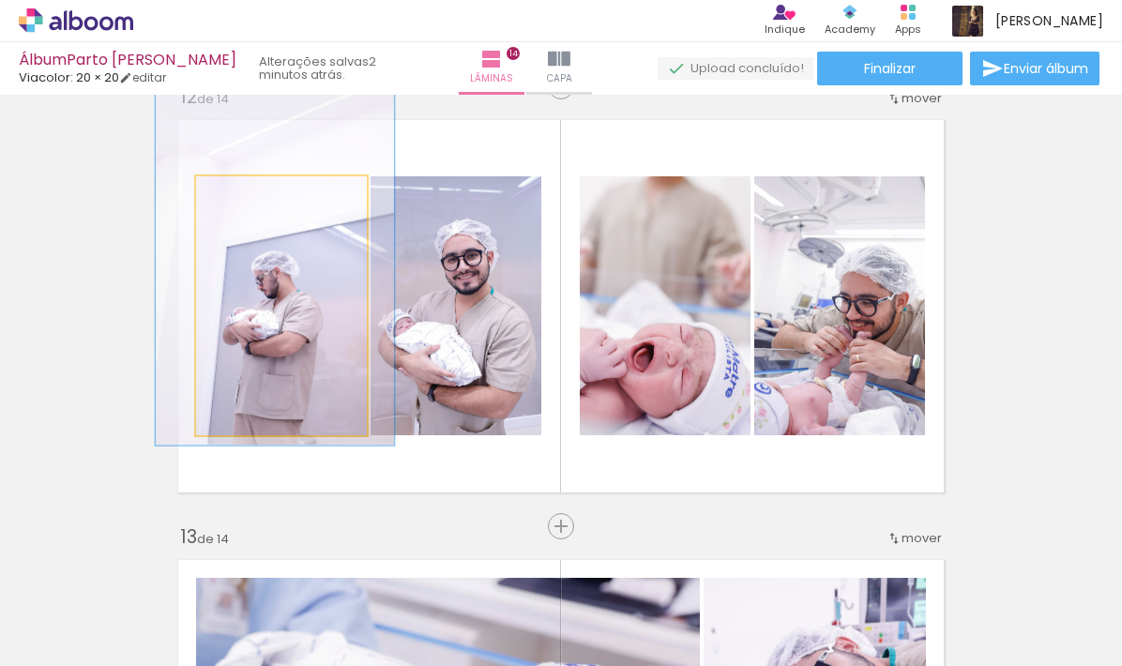
drag, startPoint x: 283, startPoint y: 387, endPoint x: 277, endPoint y: 370, distance: 19.0
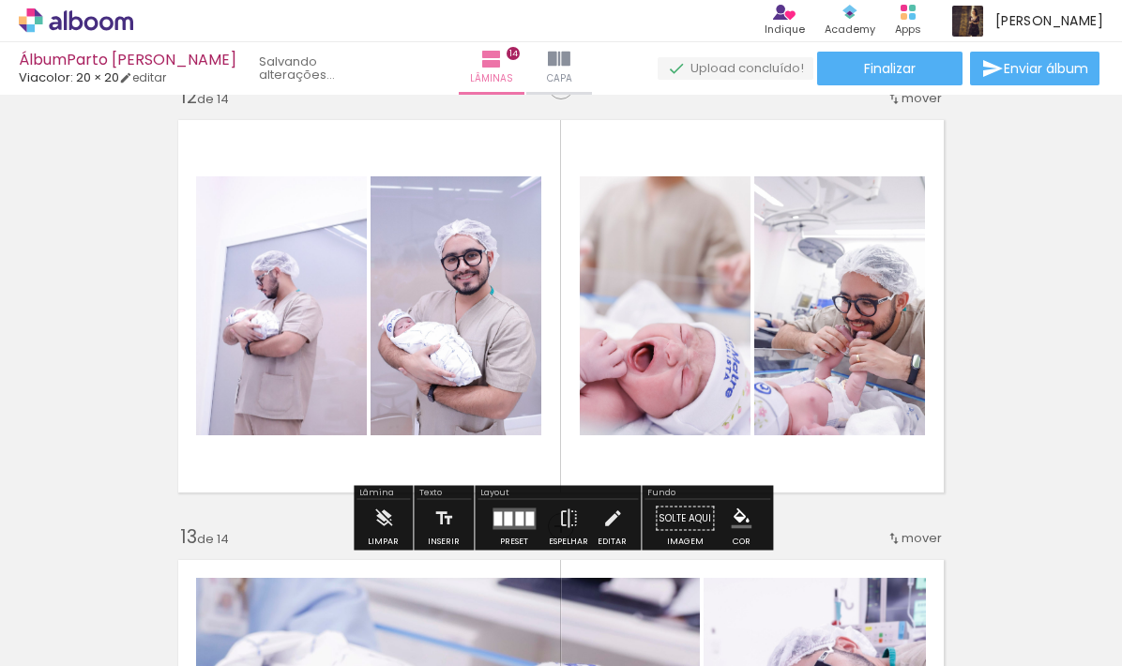
click at [316, 345] on quentale-photo at bounding box center [281, 305] width 171 height 259
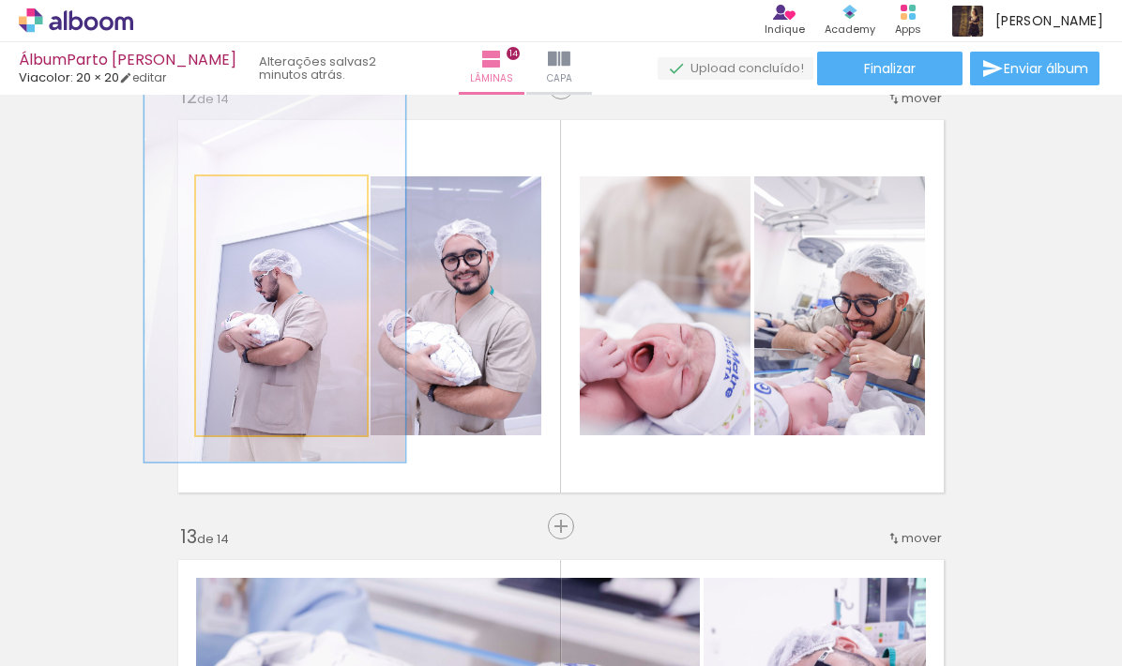
drag, startPoint x: 267, startPoint y: 195, endPoint x: 278, endPoint y: 195, distance: 10.3
type paper-slider "152"
click at [278, 195] on div at bounding box center [277, 196] width 17 height 17
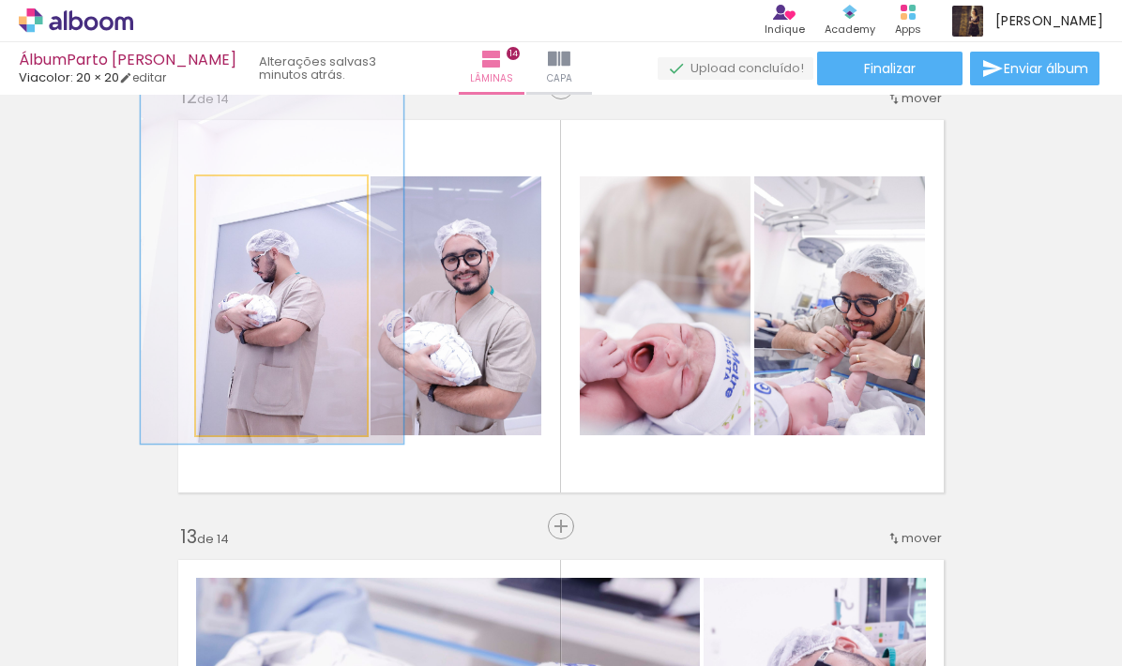
drag, startPoint x: 276, startPoint y: 363, endPoint x: 269, endPoint y: 342, distance: 21.7
click at [271, 342] on div at bounding box center [272, 247] width 263 height 394
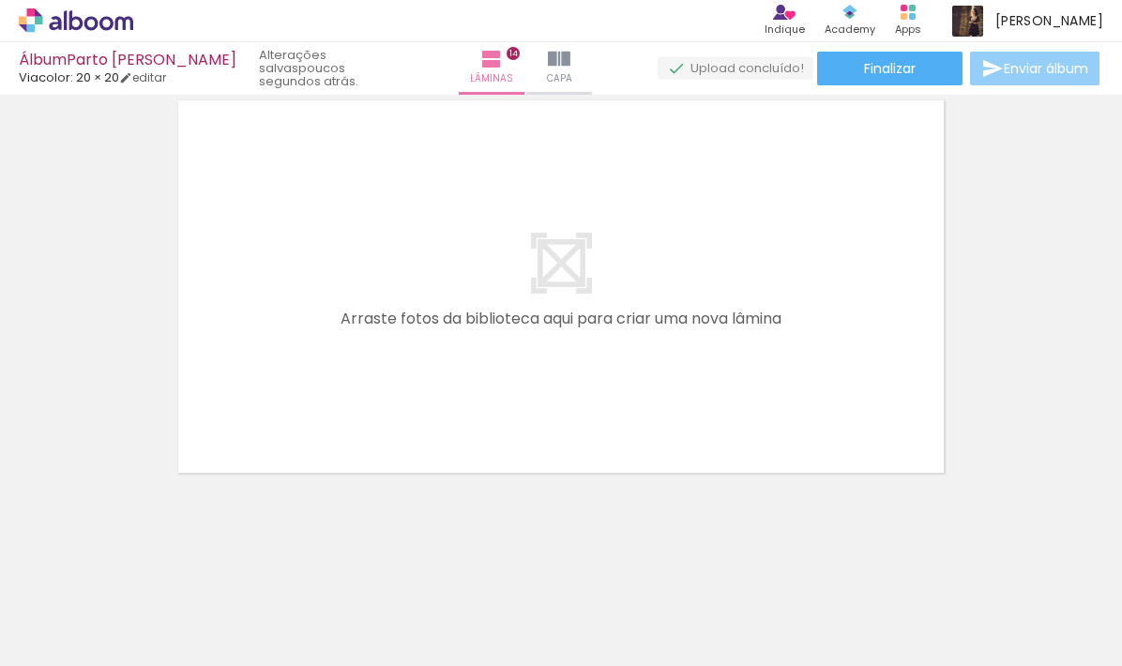
scroll to position [6220, 0]
click at [1027, 68] on span "Enviar álbum" at bounding box center [1046, 68] width 84 height 13
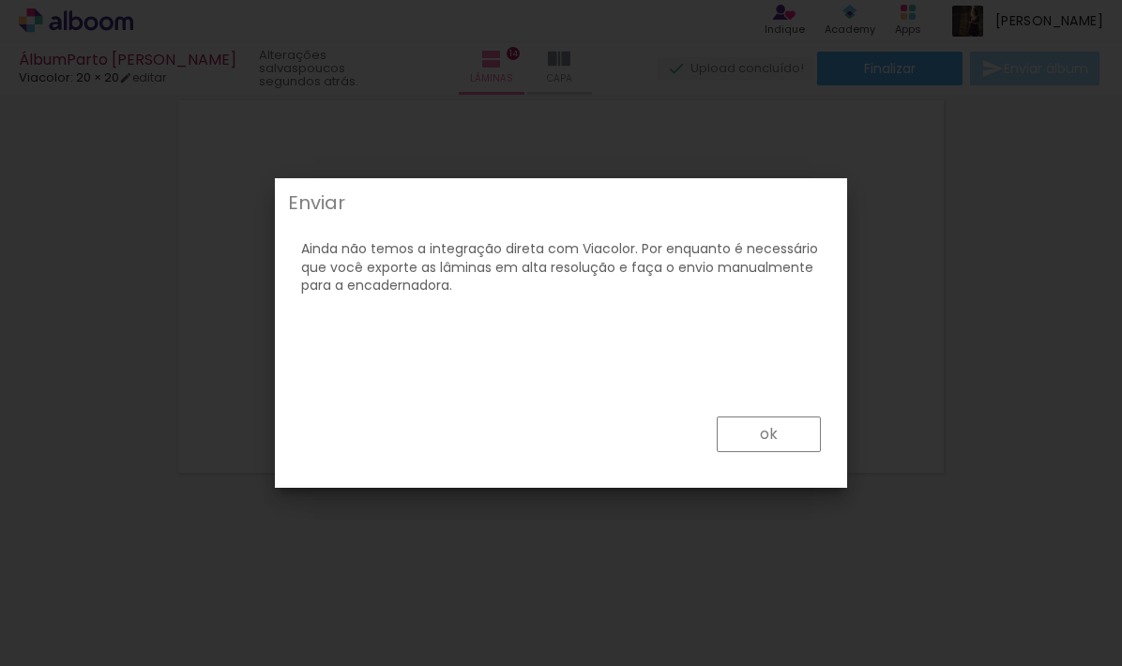
click at [797, 436] on paper-button "ok" at bounding box center [769, 435] width 104 height 36
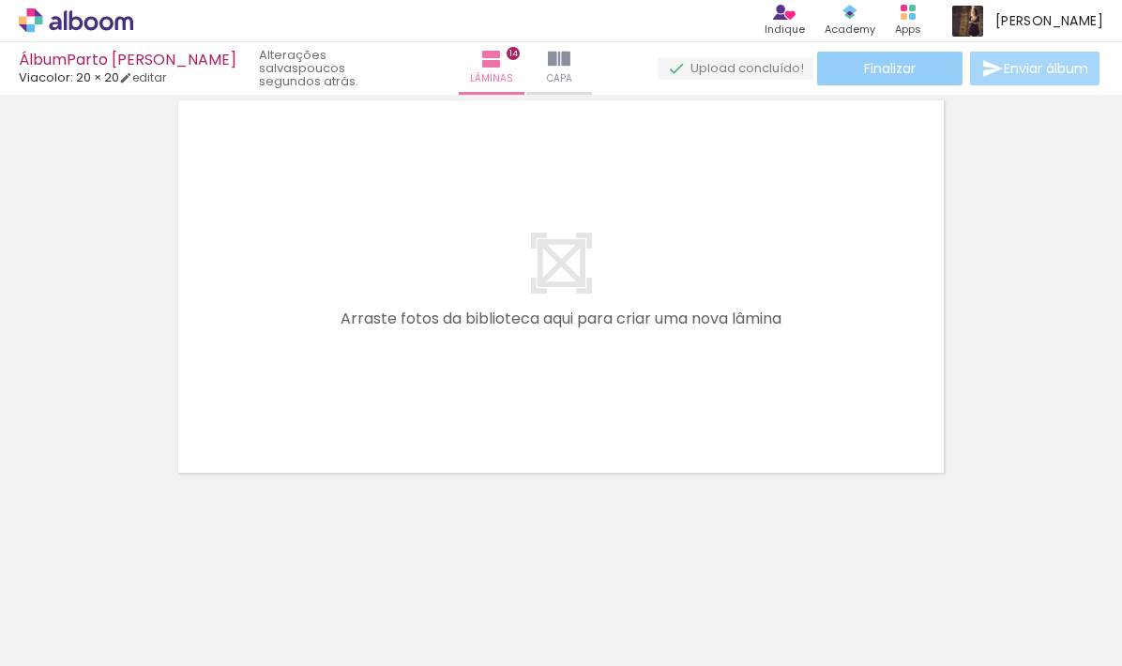
click at [888, 67] on span "Finalizar" at bounding box center [890, 68] width 52 height 13
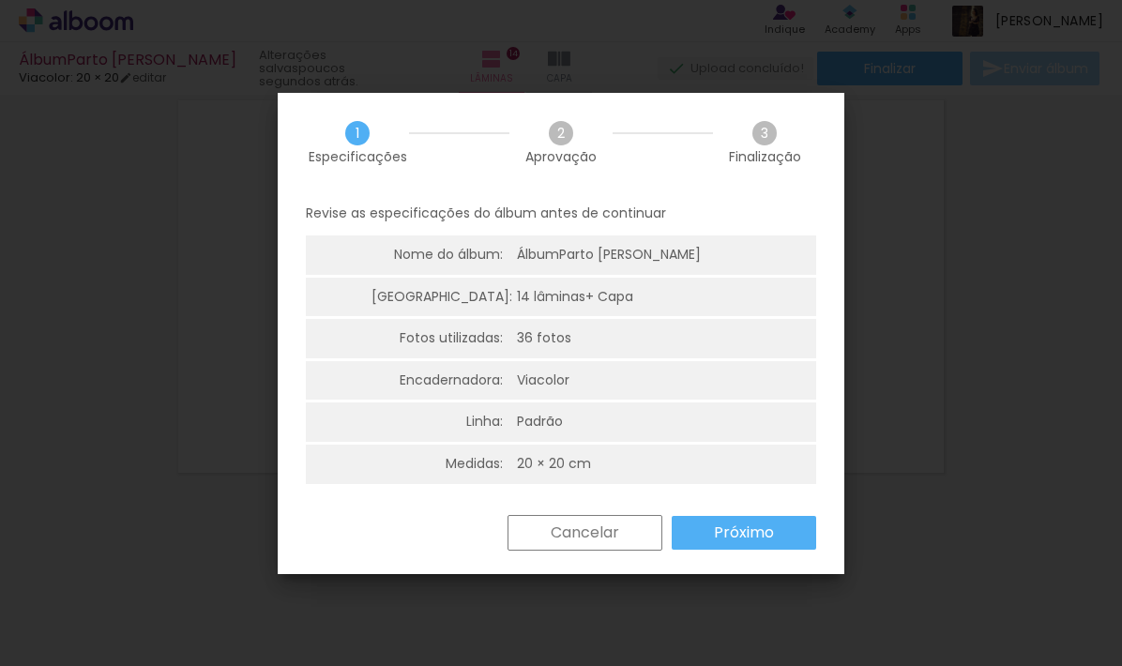
click at [0, 0] on slot "Próximo" at bounding box center [0, 0] width 0 height 0
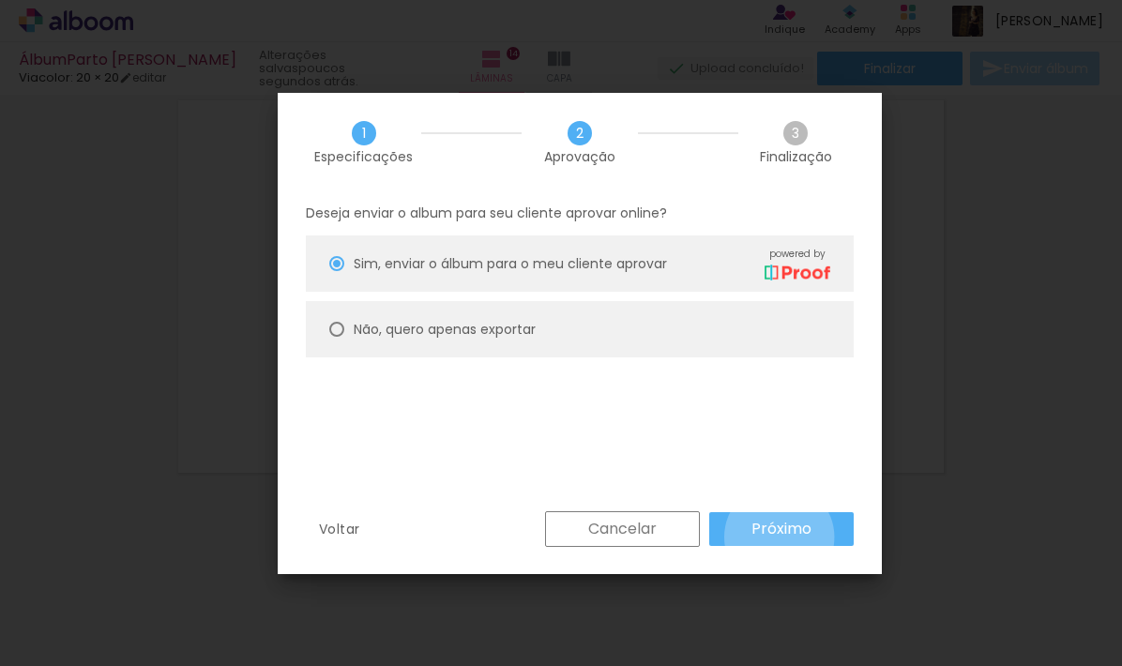
click at [0, 0] on slot "Próximo" at bounding box center [0, 0] width 0 height 0
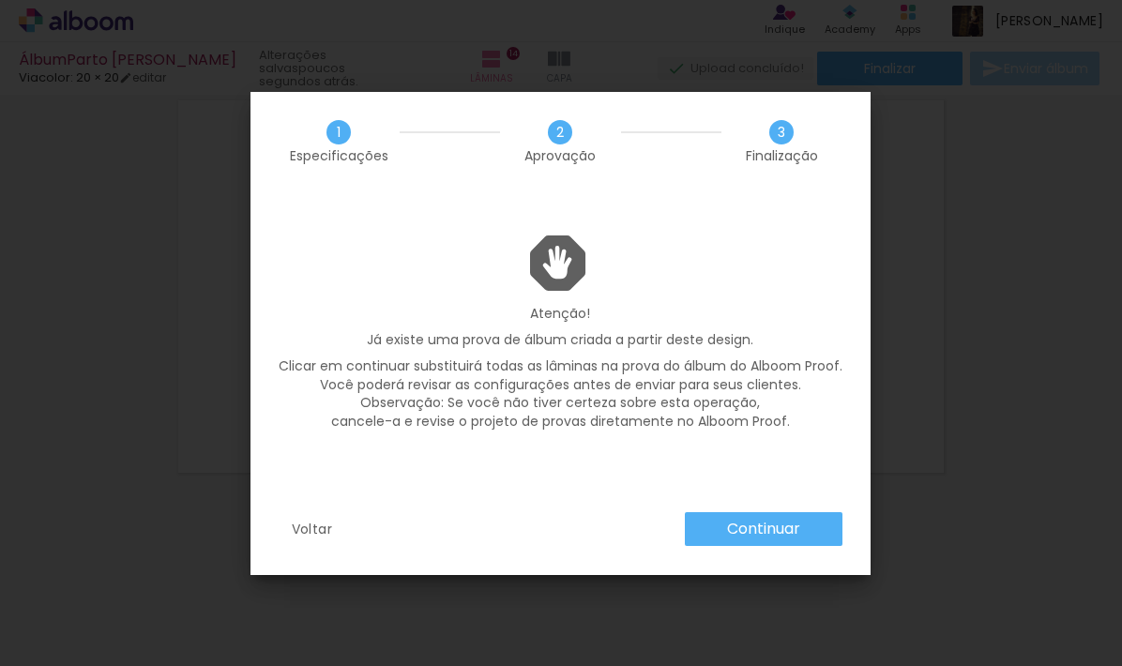
click at [0, 0] on slot "Continuar" at bounding box center [0, 0] width 0 height 0
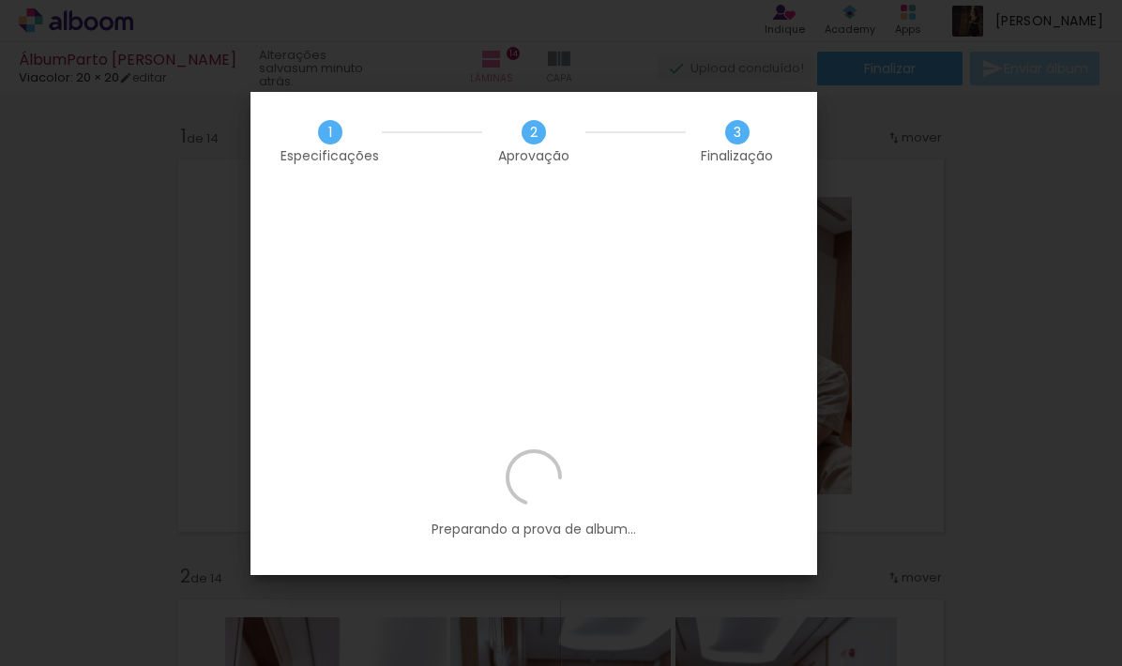
scroll to position [1544, 0]
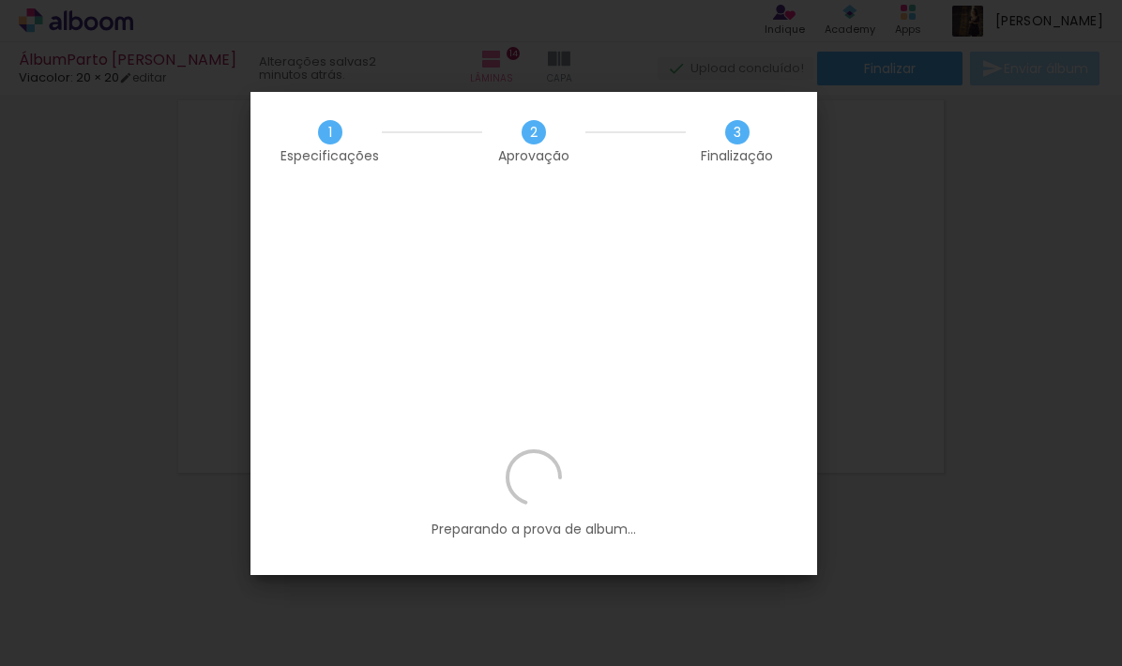
click at [960, 236] on iron-overlay-backdrop at bounding box center [561, 333] width 1122 height 666
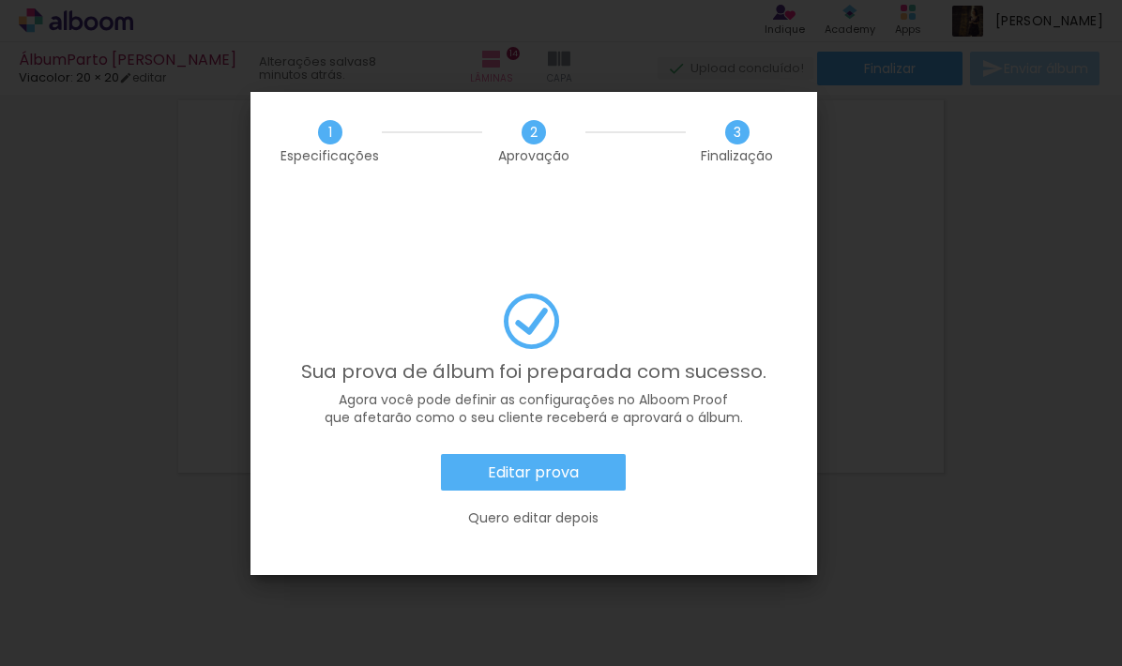
scroll to position [1544, 0]
click at [0, 0] on slot "Editar prova" at bounding box center [0, 0] width 0 height 0
